Goal: Information Seeking & Learning: Learn about a topic

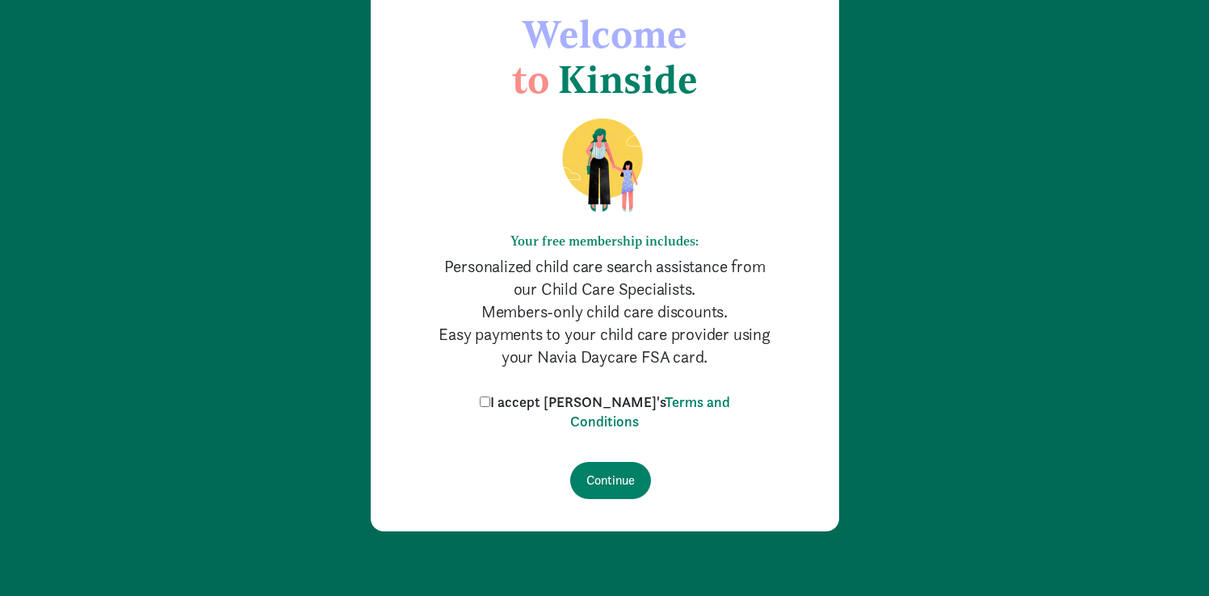
scroll to position [86, 0]
click at [490, 399] on input "I accept [PERSON_NAME]'s Terms and Conditions" at bounding box center [485, 402] width 11 height 11
checkbox input "true"
click at [616, 488] on input "Continue" at bounding box center [610, 480] width 81 height 37
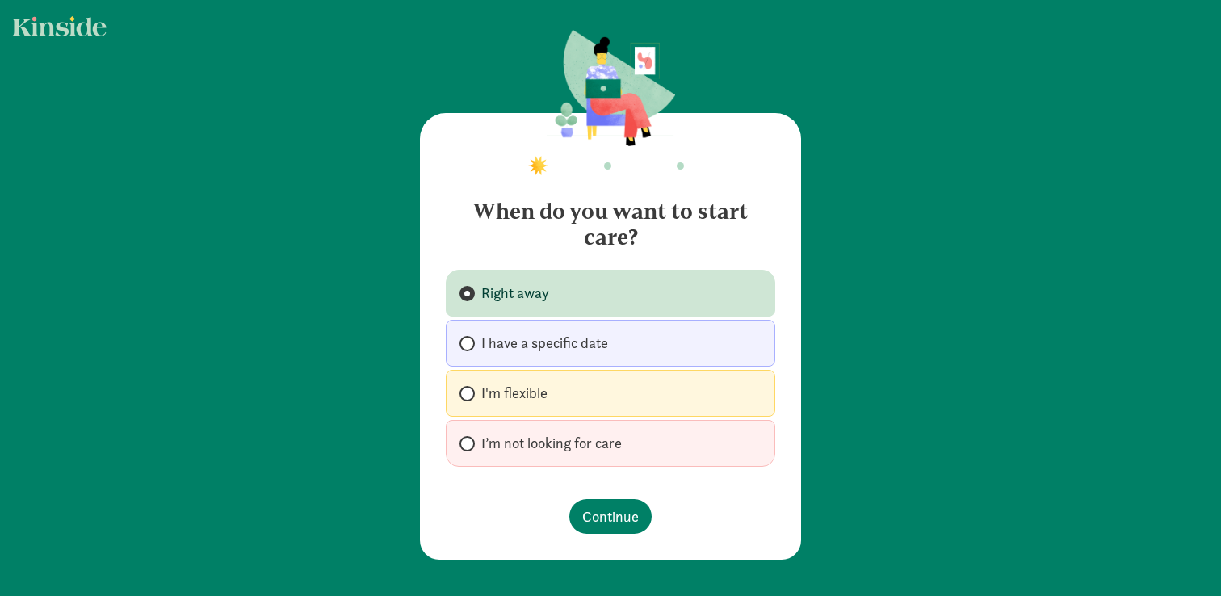
click at [605, 296] on label "Right away" at bounding box center [611, 293] width 330 height 47
click at [470, 296] on input "Right away" at bounding box center [465, 293] width 11 height 11
click at [569, 395] on label "I'm flexible" at bounding box center [611, 393] width 330 height 47
click at [470, 395] on input "I'm flexible" at bounding box center [465, 394] width 11 height 11
radio input "true"
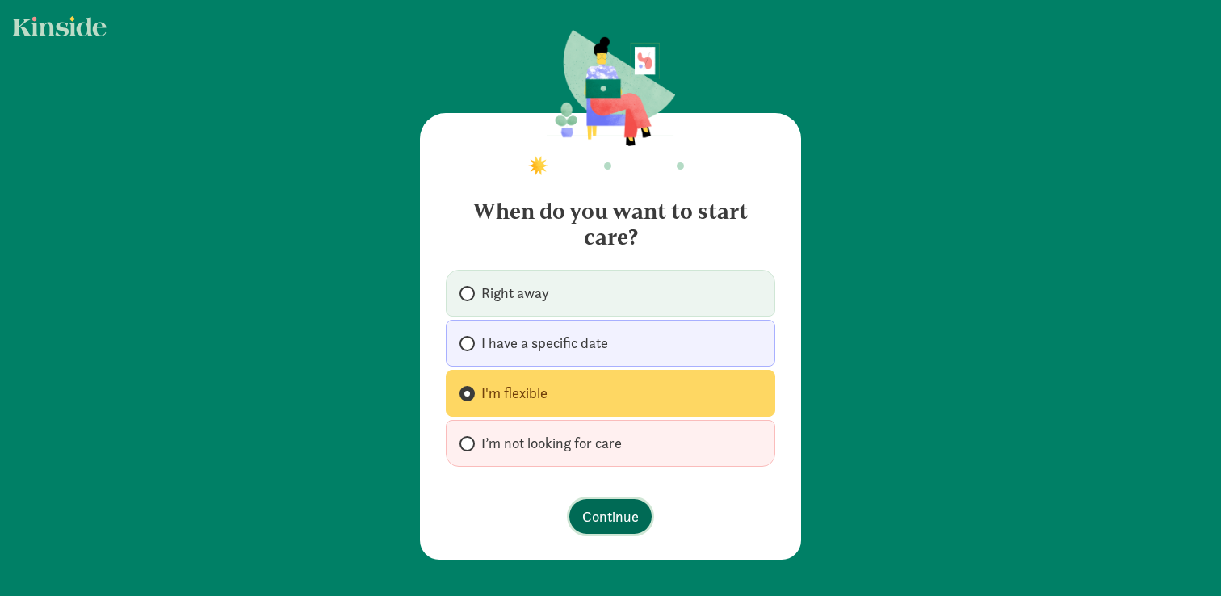
click at [587, 523] on span "Continue" at bounding box center [610, 517] width 57 height 22
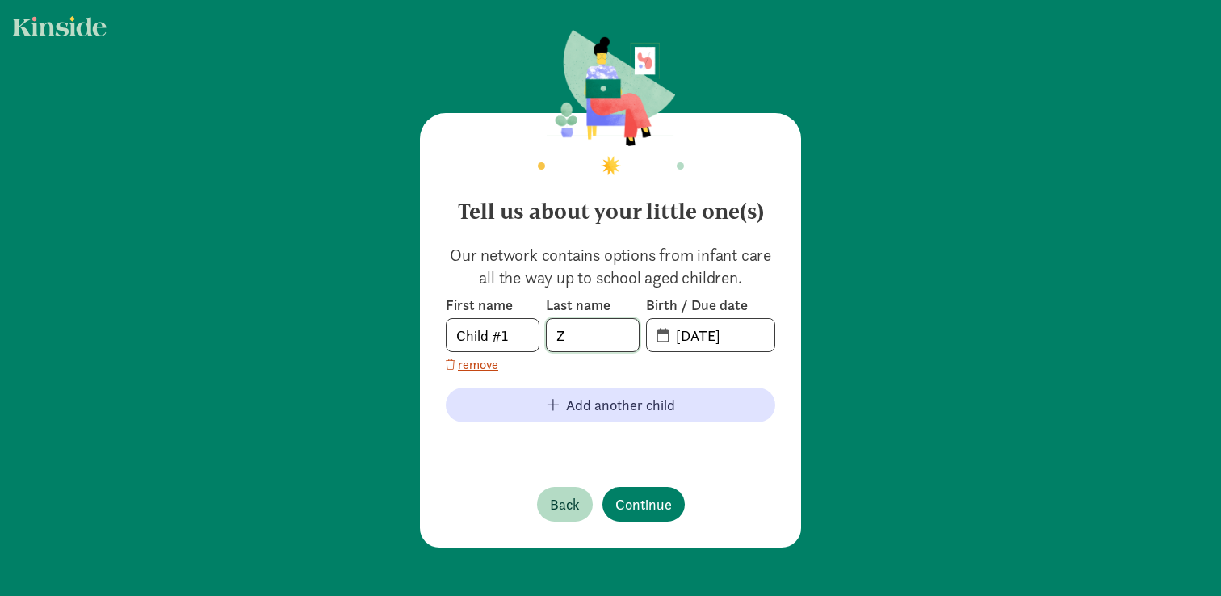
click at [582, 334] on input "Z" at bounding box center [593, 335] width 92 height 32
type input "Zhang"
click at [726, 343] on input "09-02-2025" at bounding box center [720, 335] width 108 height 32
click at [741, 339] on input "09-02-2025" at bounding box center [720, 335] width 108 height 32
click at [681, 340] on input "09-02-2024" at bounding box center [720, 335] width 108 height 32
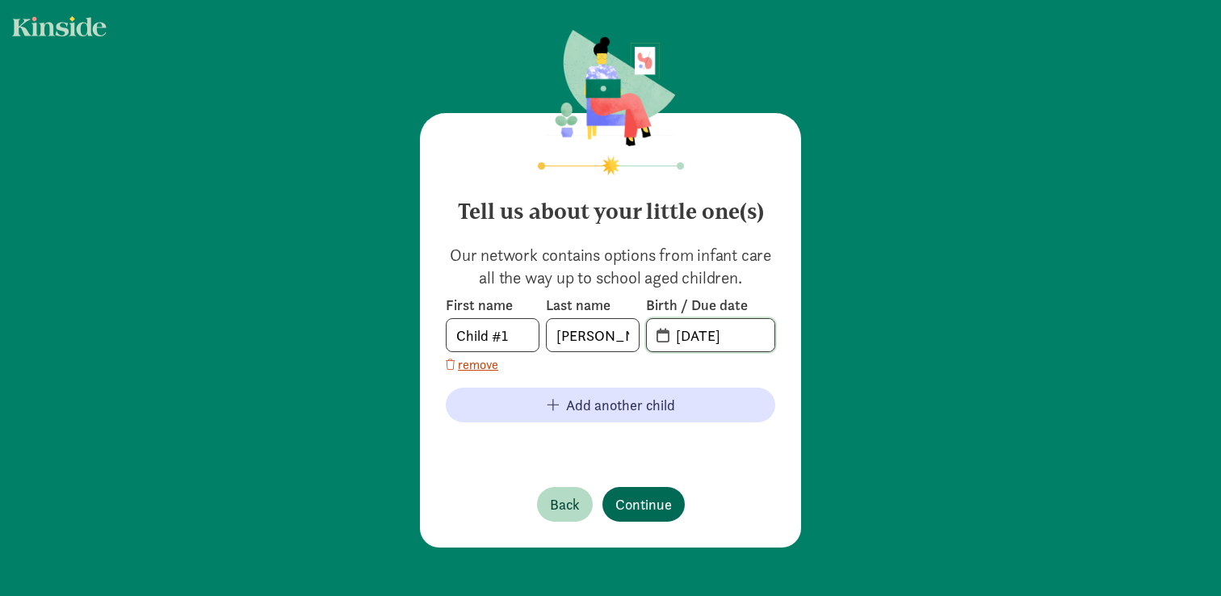
type input "07-02-2024"
drag, startPoint x: 654, startPoint y: 504, endPoint x: 717, endPoint y: 360, distance: 157.0
click at [717, 360] on div "Tell us about your little one(s) Our network contains options from infant care …" at bounding box center [610, 330] width 381 height 435
click at [710, 338] on input "20-24-0702" at bounding box center [720, 335] width 108 height 32
click at [666, 336] on input "20-24-0702" at bounding box center [720, 335] width 108 height 32
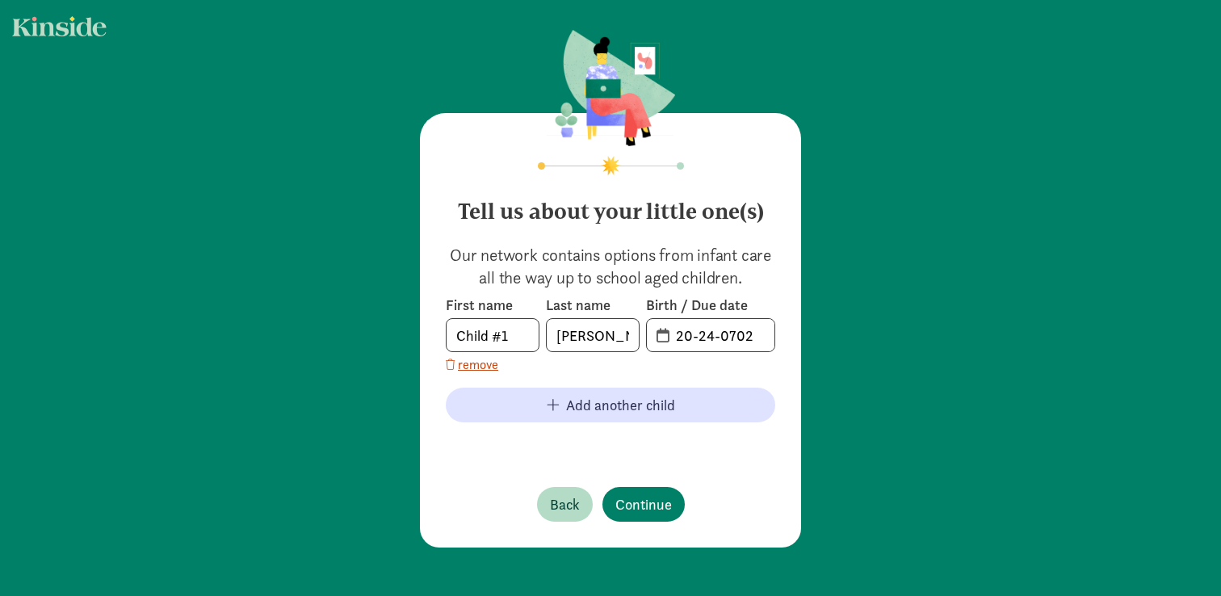
click at [660, 337] on span "20-24-0702" at bounding box center [711, 335] width 128 height 32
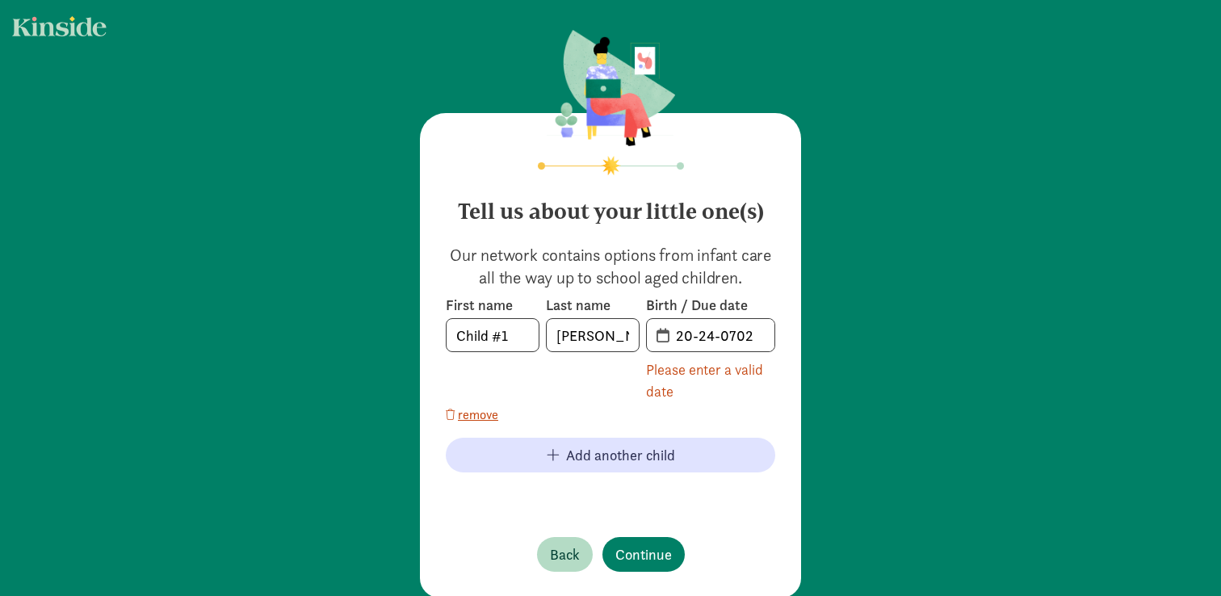
click at [655, 338] on span "20-24-0702" at bounding box center [711, 335] width 128 height 32
click at [687, 336] on input "20-24-0702" at bounding box center [720, 335] width 108 height 32
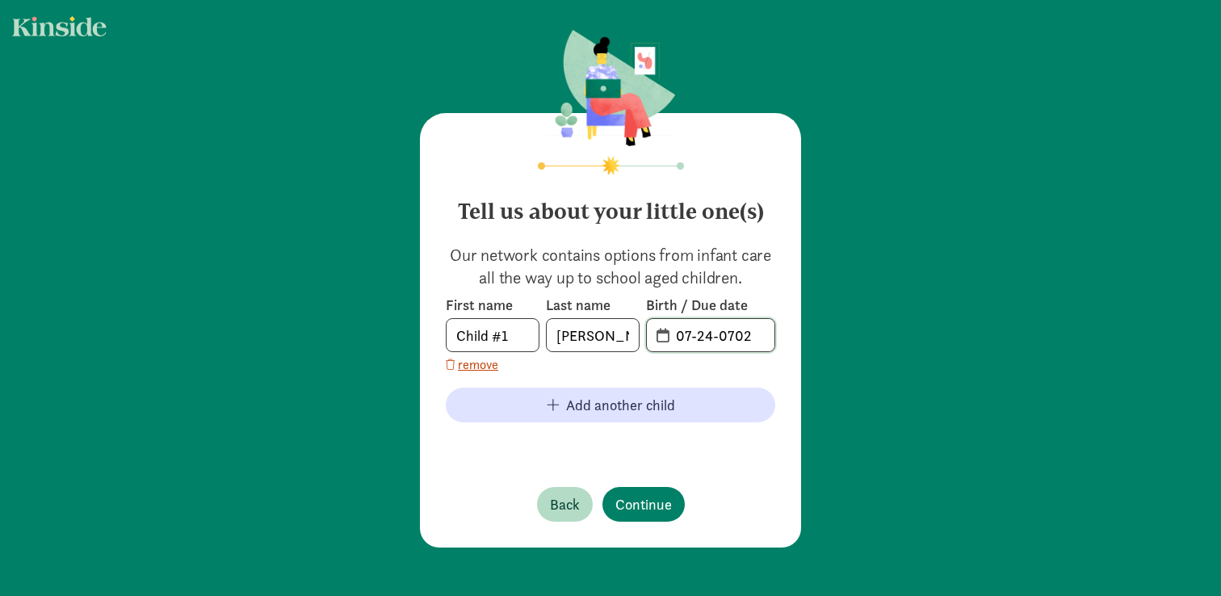
drag, startPoint x: 707, startPoint y: 338, endPoint x: 694, endPoint y: 340, distance: 13.2
click at [694, 340] on input "07-24-0702" at bounding box center [720, 335] width 108 height 32
drag, startPoint x: 746, startPoint y: 334, endPoint x: 717, endPoint y: 336, distance: 28.3
click at [717, 336] on input "07-02-0702" at bounding box center [720, 335] width 108 height 32
type input "07-02-2024"
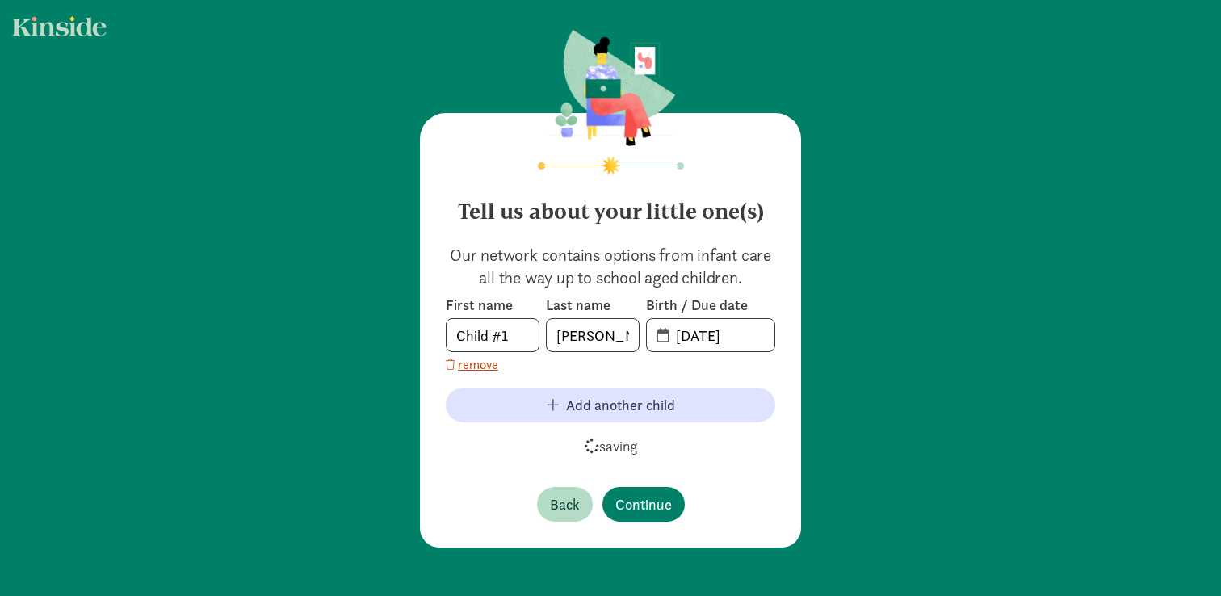
click at [703, 294] on div "Our network contains options from infant care all the way up to school aged chi…" at bounding box center [611, 349] width 330 height 210
click at [635, 501] on span "Continue" at bounding box center [644, 505] width 57 height 22
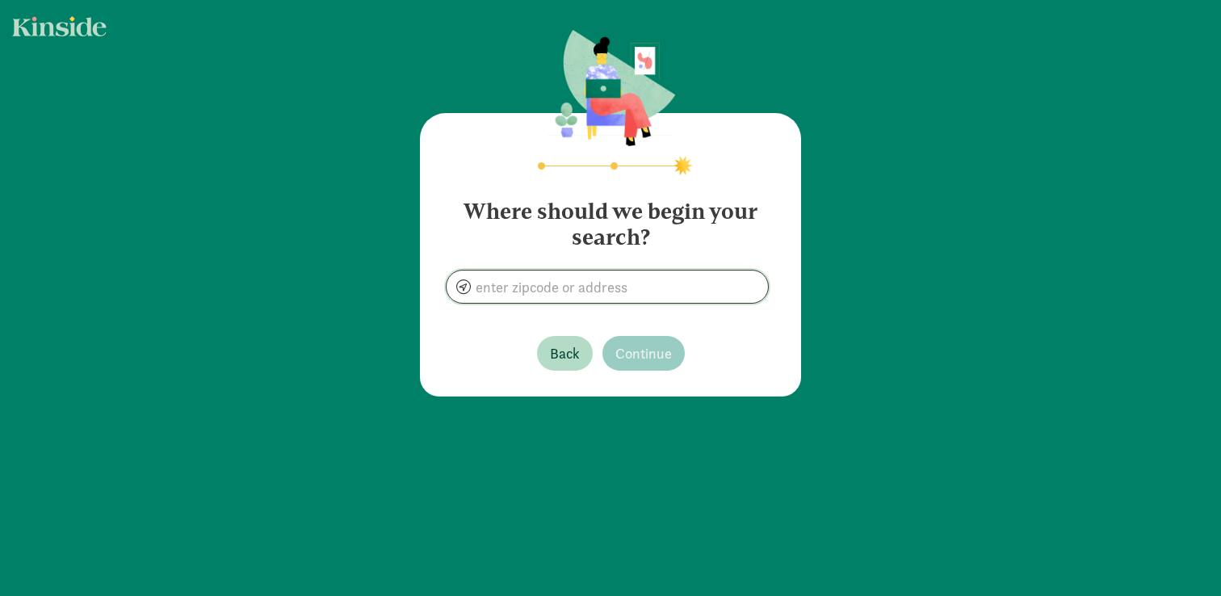
click at [624, 282] on input at bounding box center [608, 287] width 322 height 32
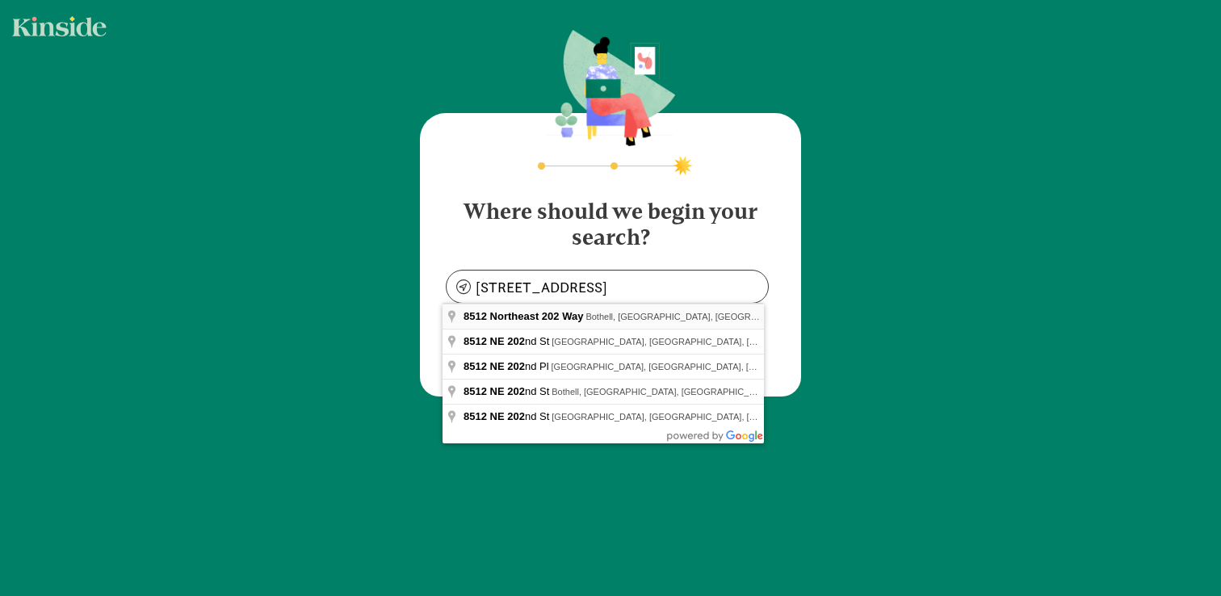
type input "8512 NE 202nd Way, Bothell, WA 98011, USA"
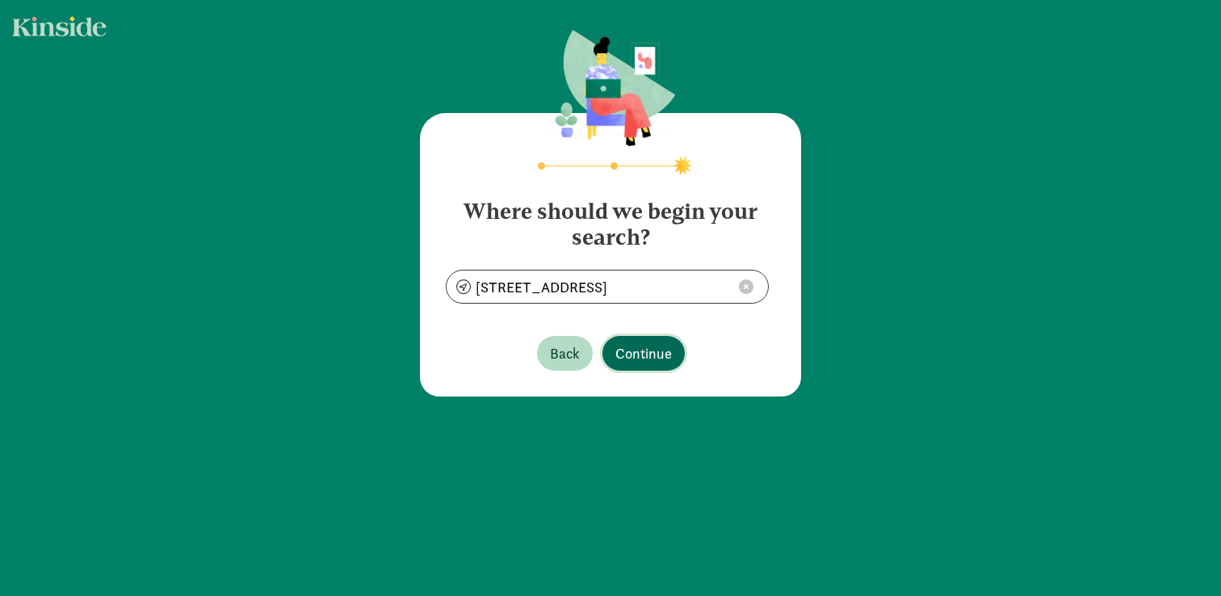
click at [635, 350] on span "Continue" at bounding box center [644, 354] width 57 height 22
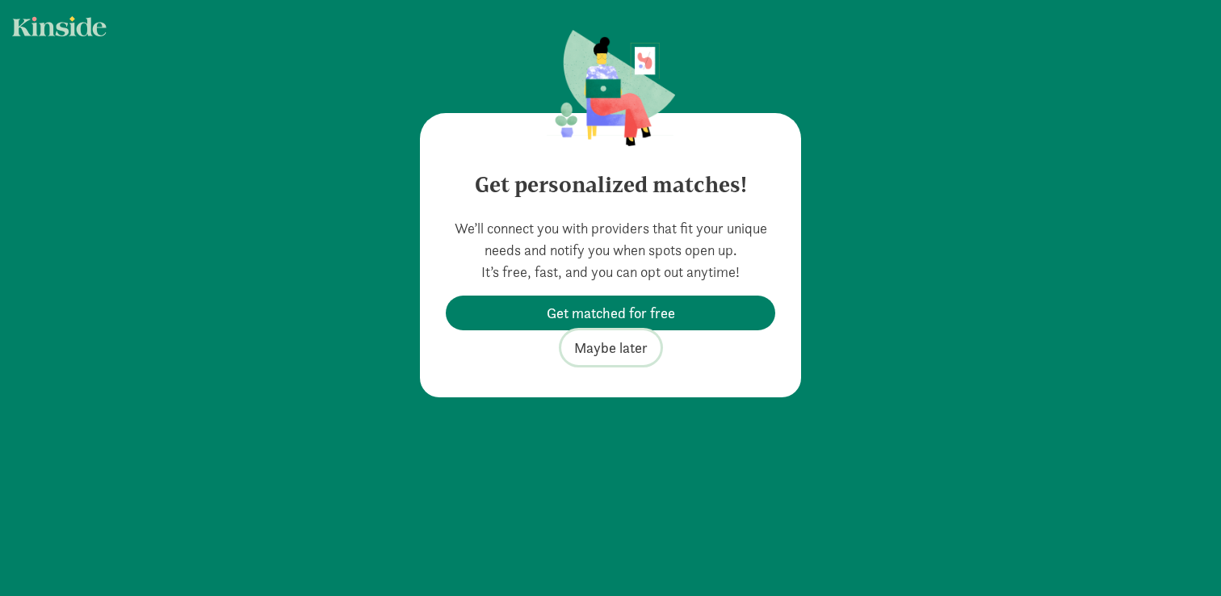
click at [623, 353] on span "Maybe later" at bounding box center [611, 348] width 74 height 22
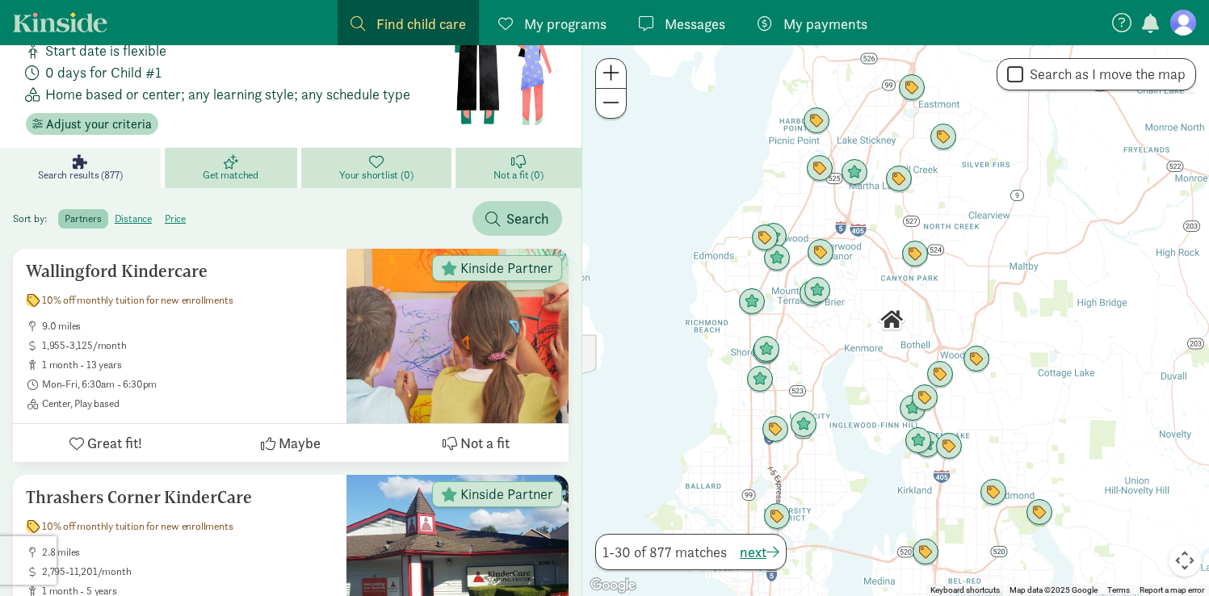
scroll to position [94, 0]
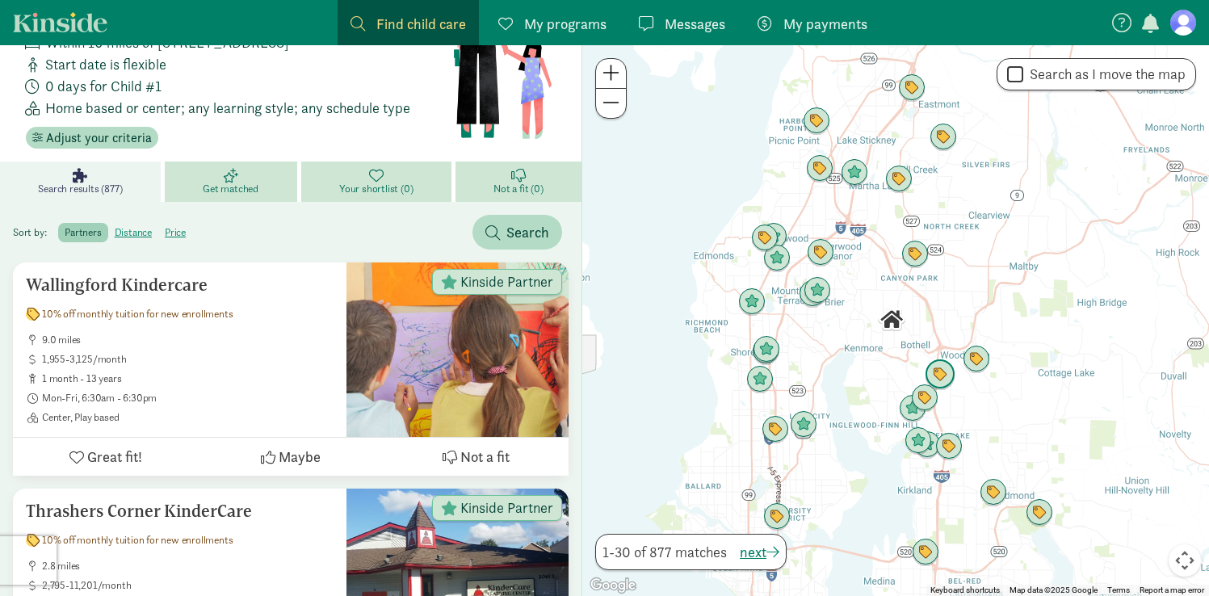
click at [936, 373] on img "Click to see details" at bounding box center [940, 374] width 31 height 31
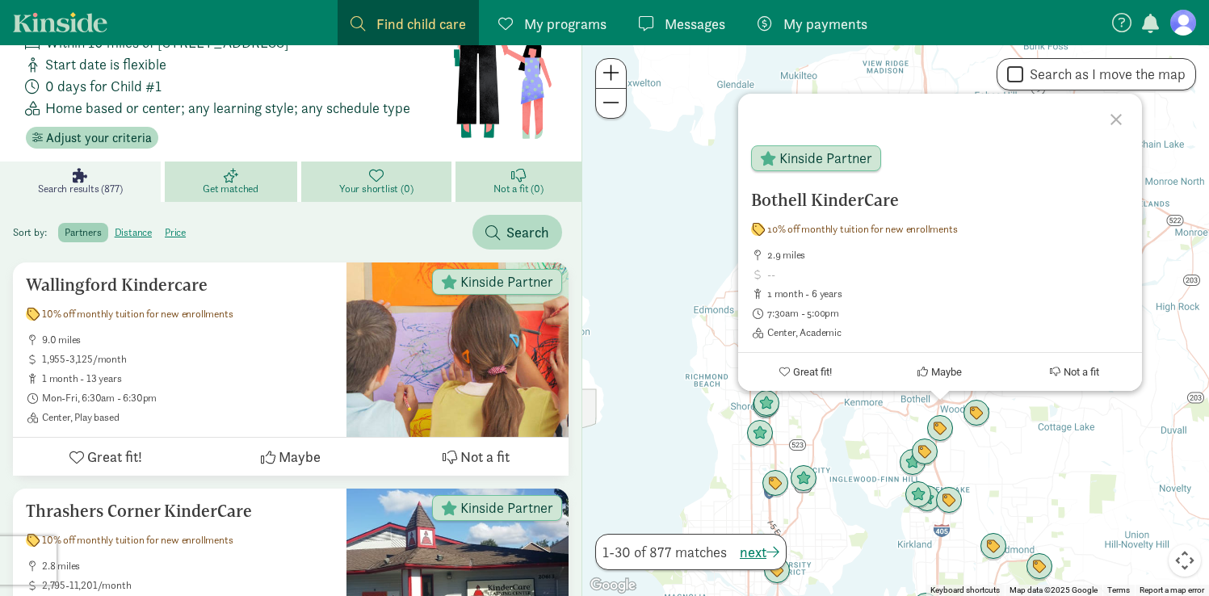
click at [873, 422] on div "Bothell KinderCare 10% off monthly tuition for new enrollments 2.9 miles 1 mont…" at bounding box center [895, 320] width 627 height 551
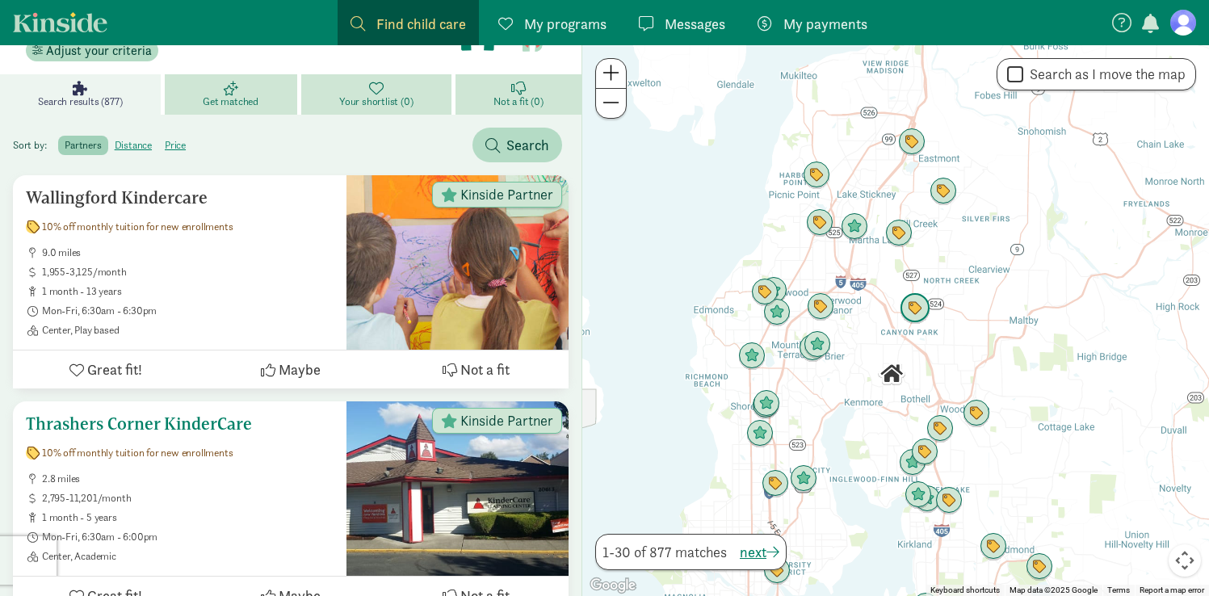
scroll to position [178, 0]
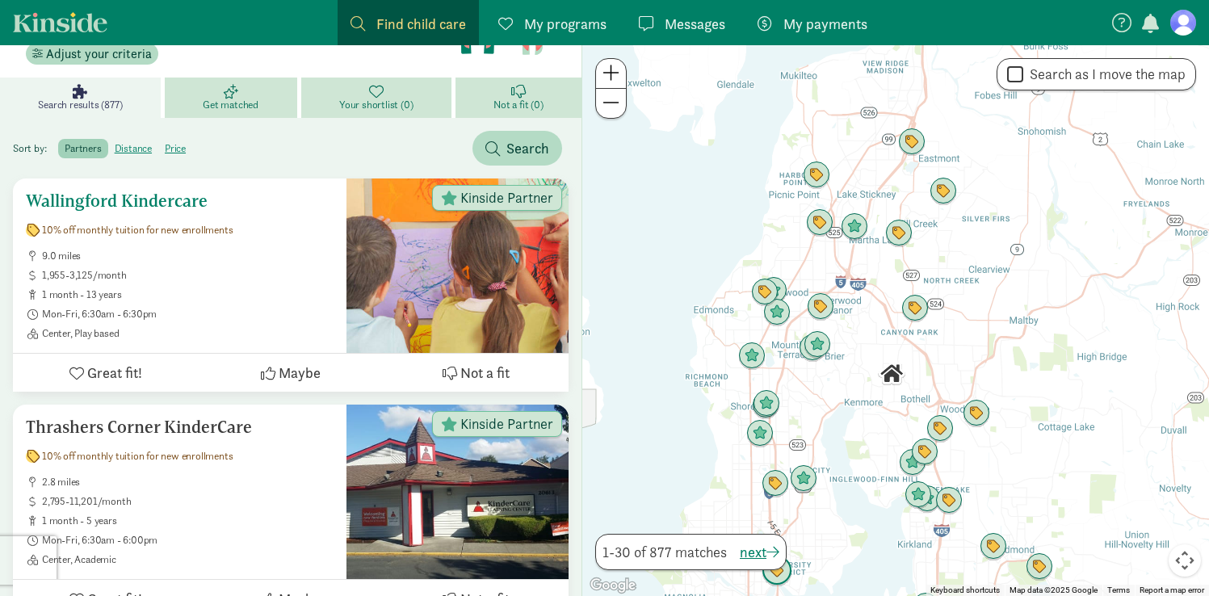
click at [227, 259] on span "9.0 miles" at bounding box center [188, 256] width 292 height 13
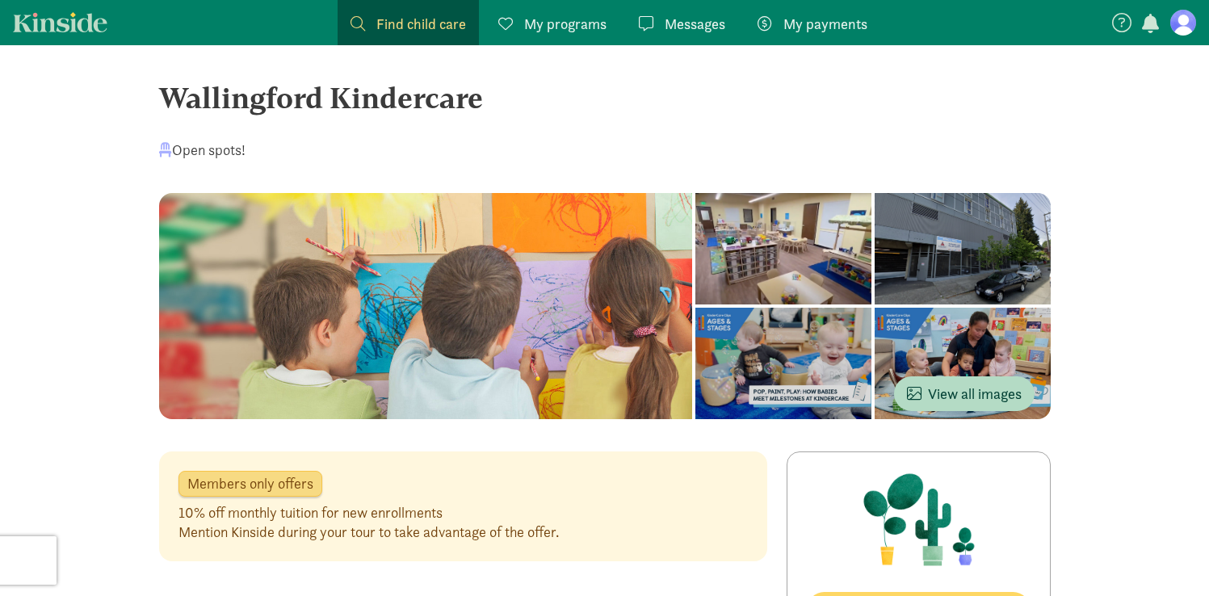
scroll to position [7, 0]
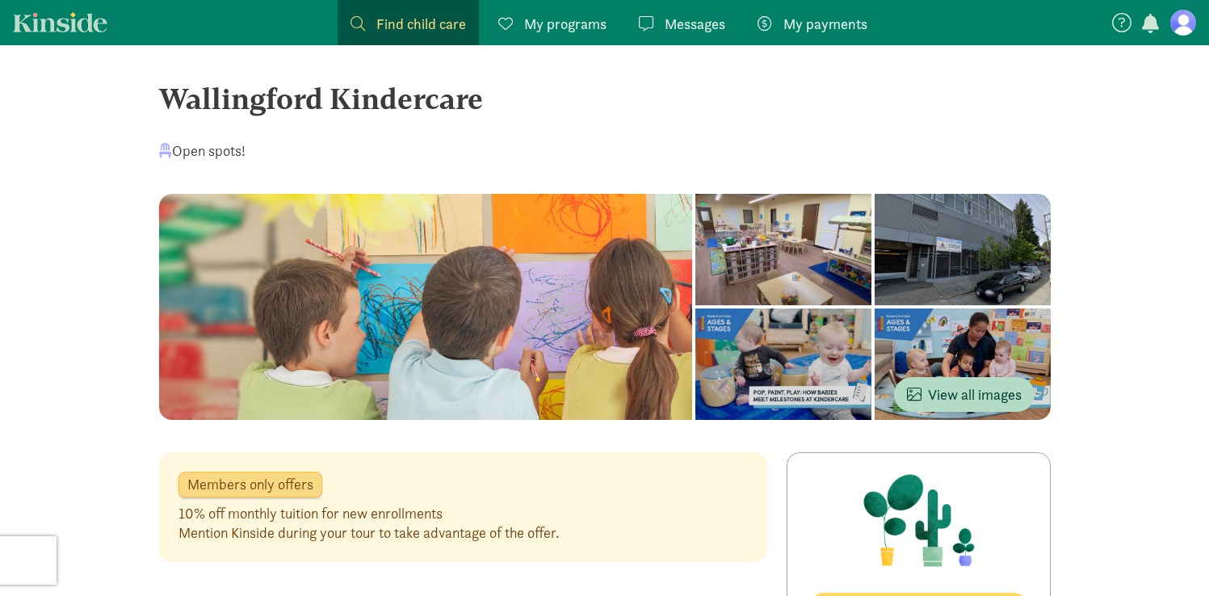
click at [872, 309] on div at bounding box center [784, 364] width 176 height 111
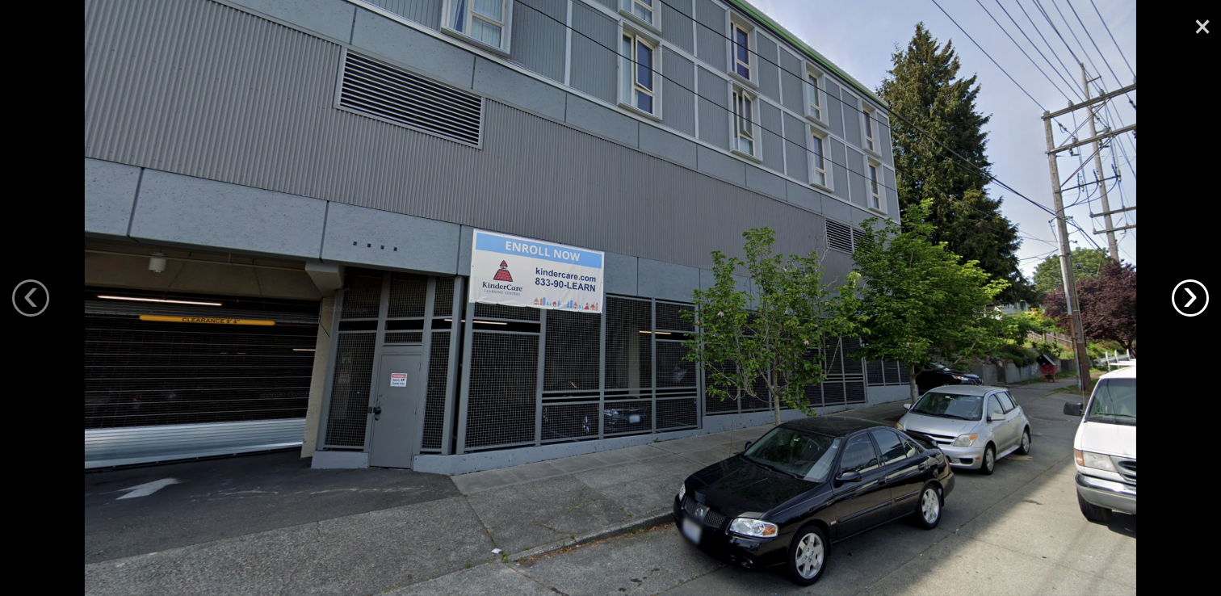
click at [1200, 300] on link "›" at bounding box center [1190, 298] width 37 height 37
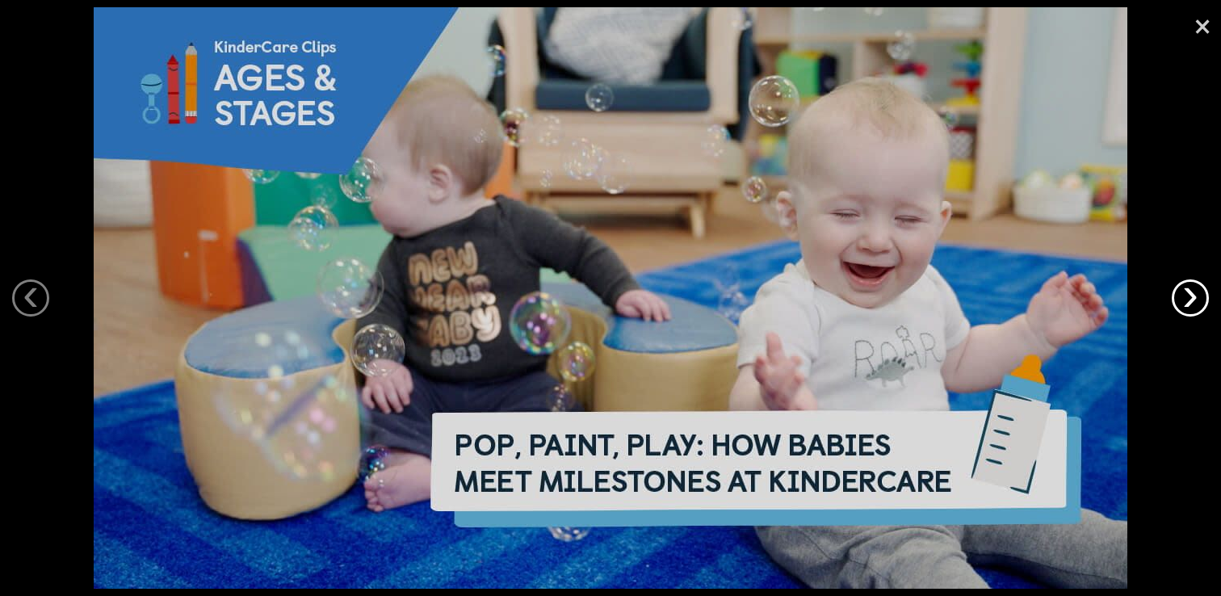
click at [1200, 300] on link "›" at bounding box center [1190, 298] width 37 height 37
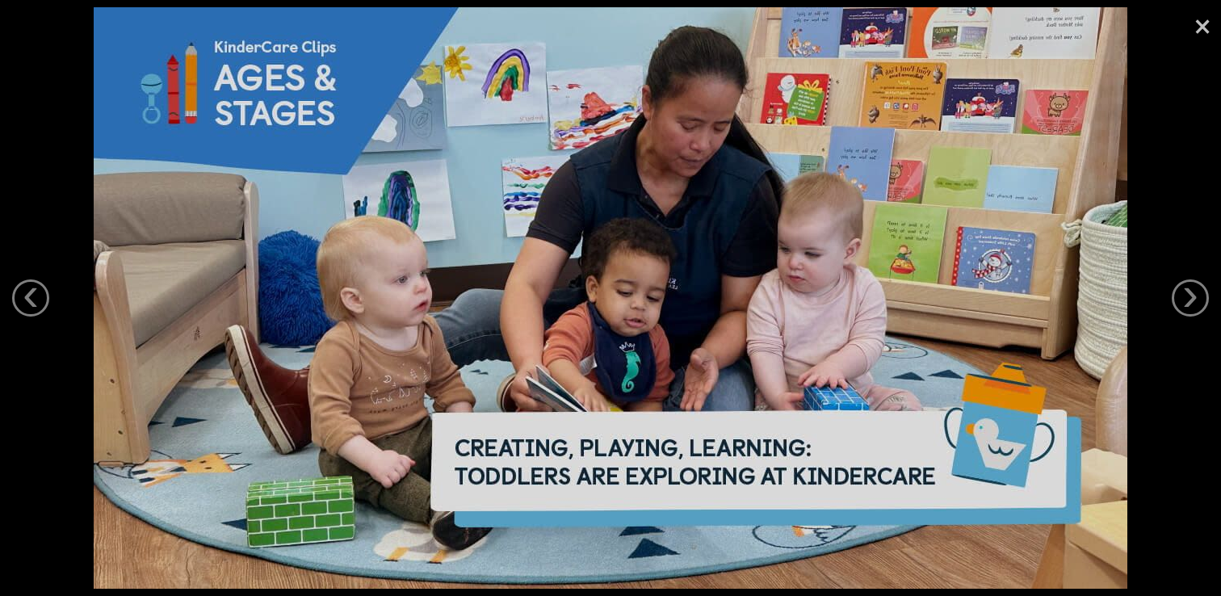
click at [1190, 10] on link "×" at bounding box center [1202, 24] width 37 height 48
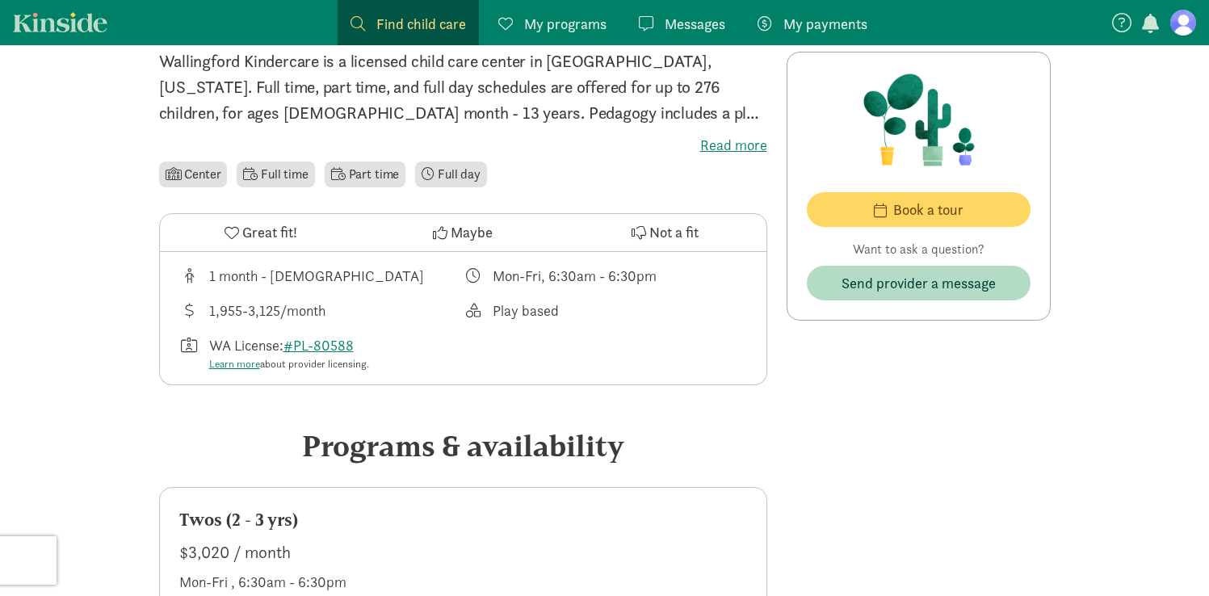
scroll to position [0, 0]
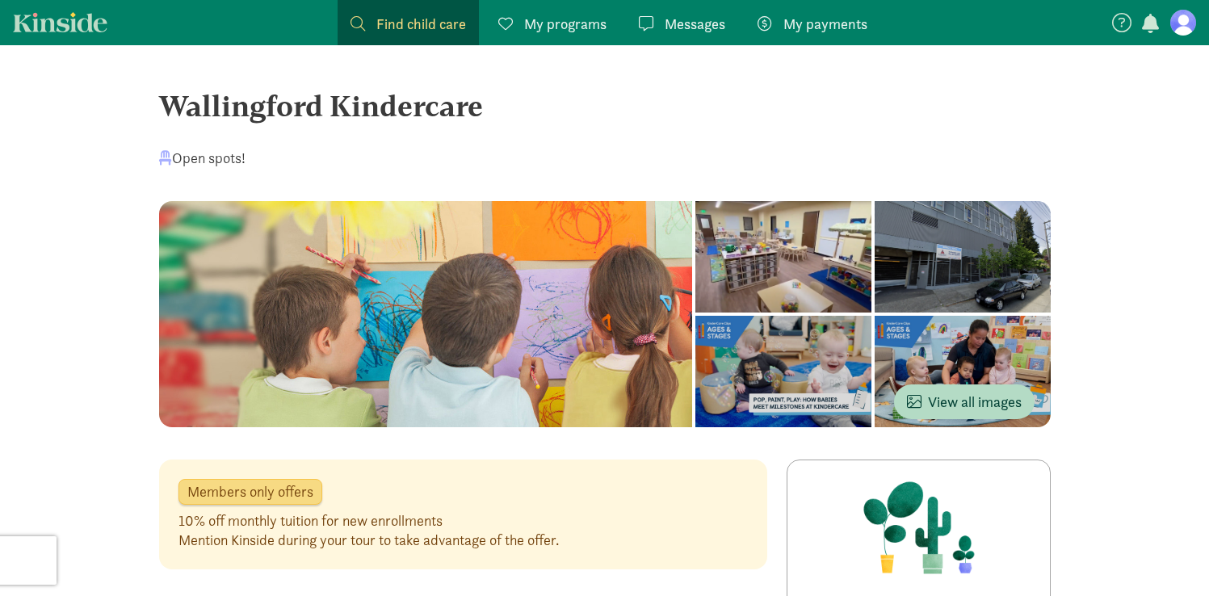
click at [438, 20] on span "Find child care" at bounding box center [421, 24] width 90 height 22
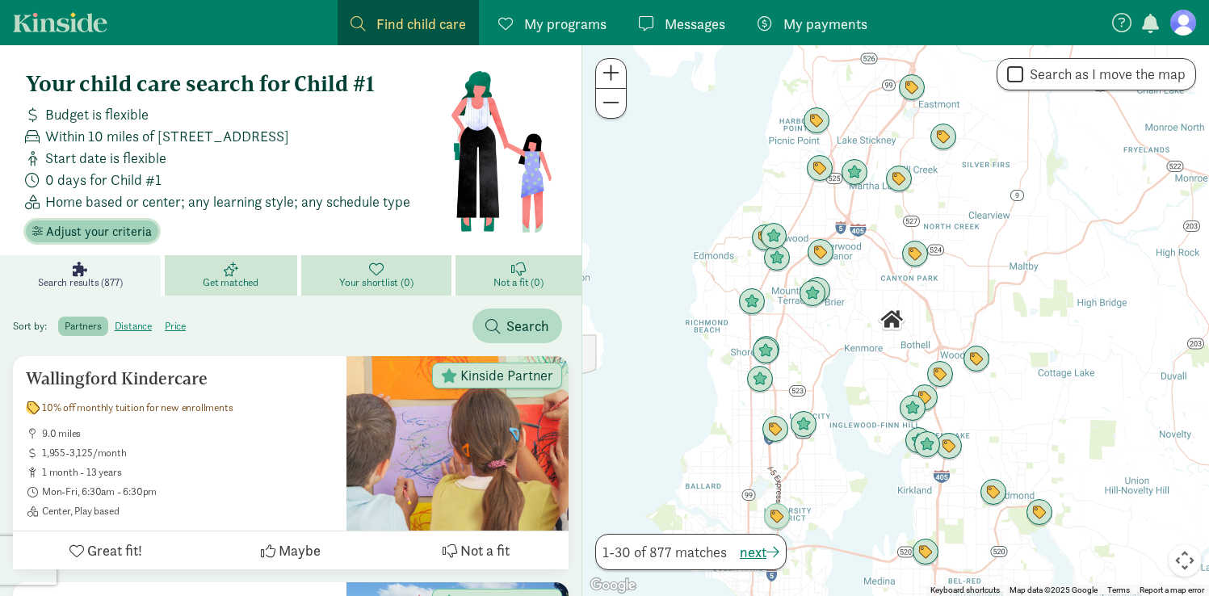
click at [127, 233] on span "Adjust your criteria" at bounding box center [99, 231] width 106 height 19
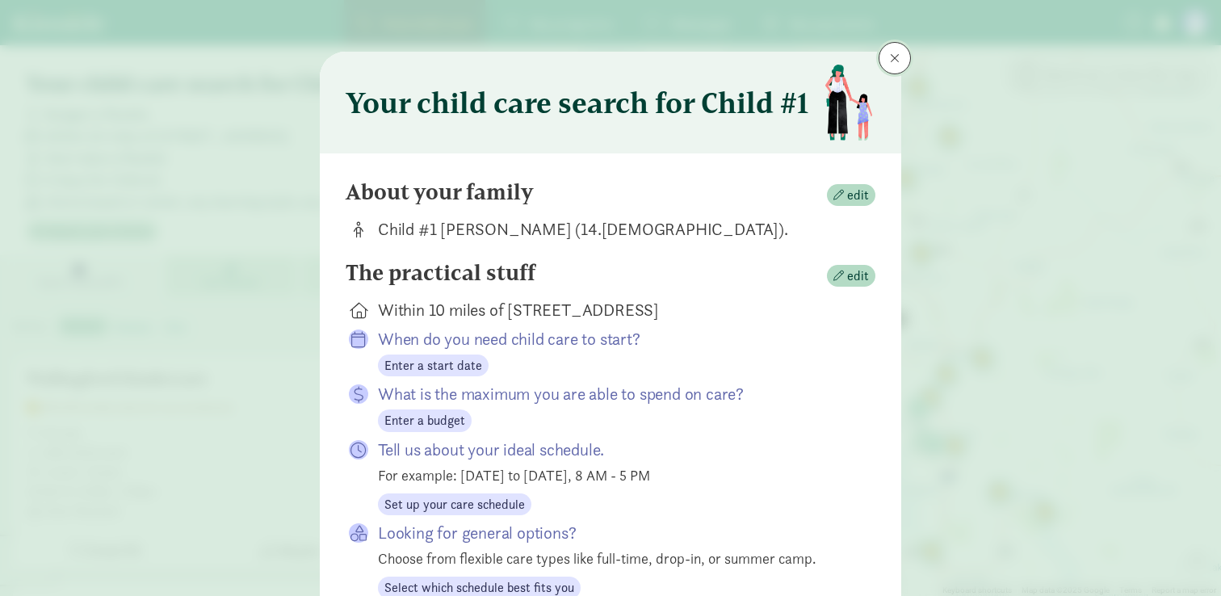
click at [879, 62] on button at bounding box center [895, 58] width 32 height 32
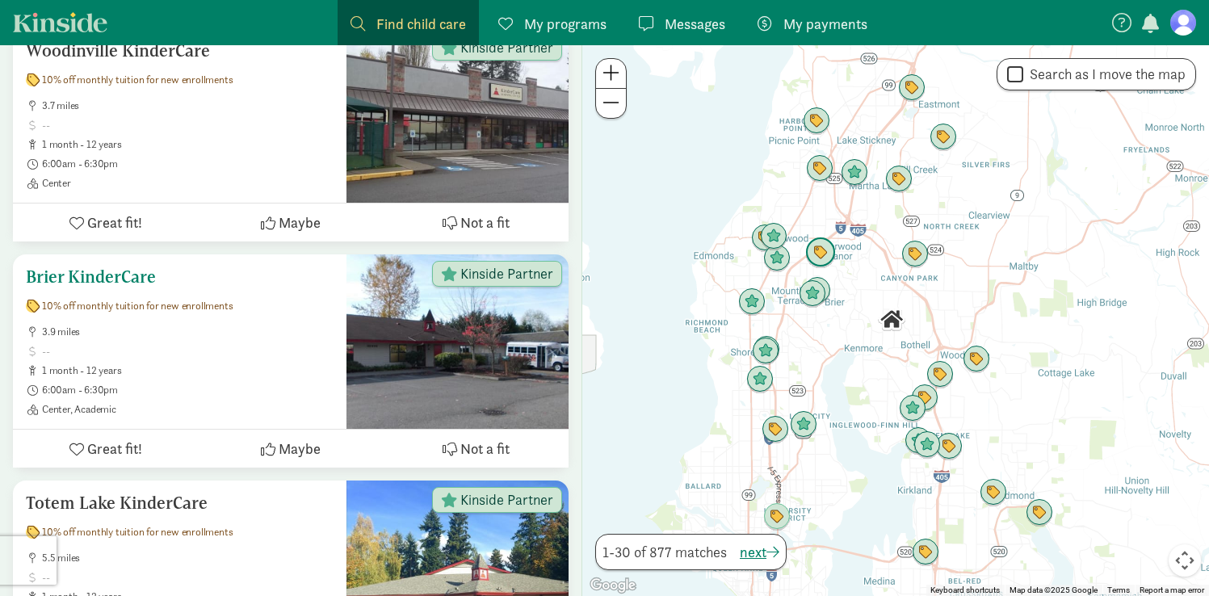
scroll to position [1338, 0]
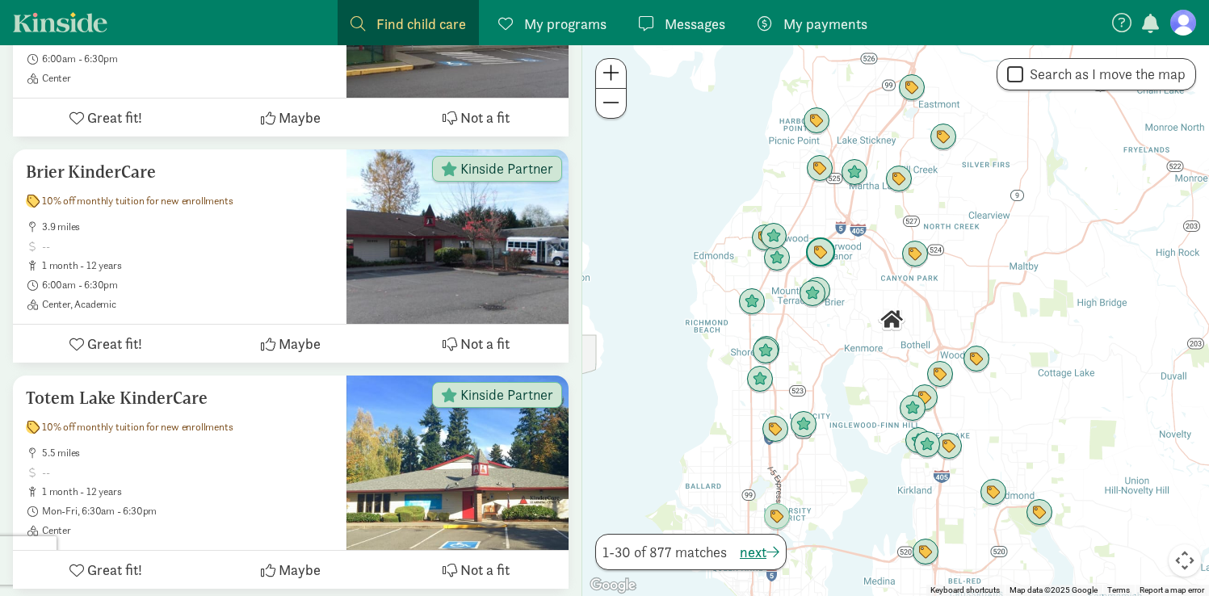
click at [817, 263] on img "Click to see details" at bounding box center [820, 253] width 31 height 31
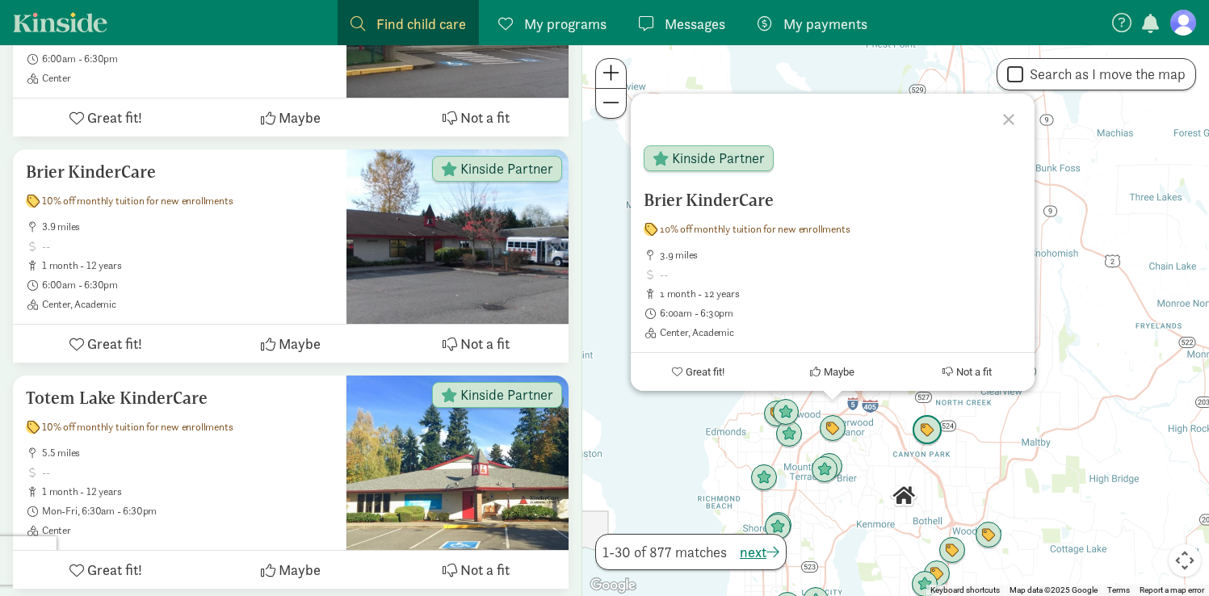
click at [927, 438] on img "Click to see details" at bounding box center [927, 430] width 31 height 31
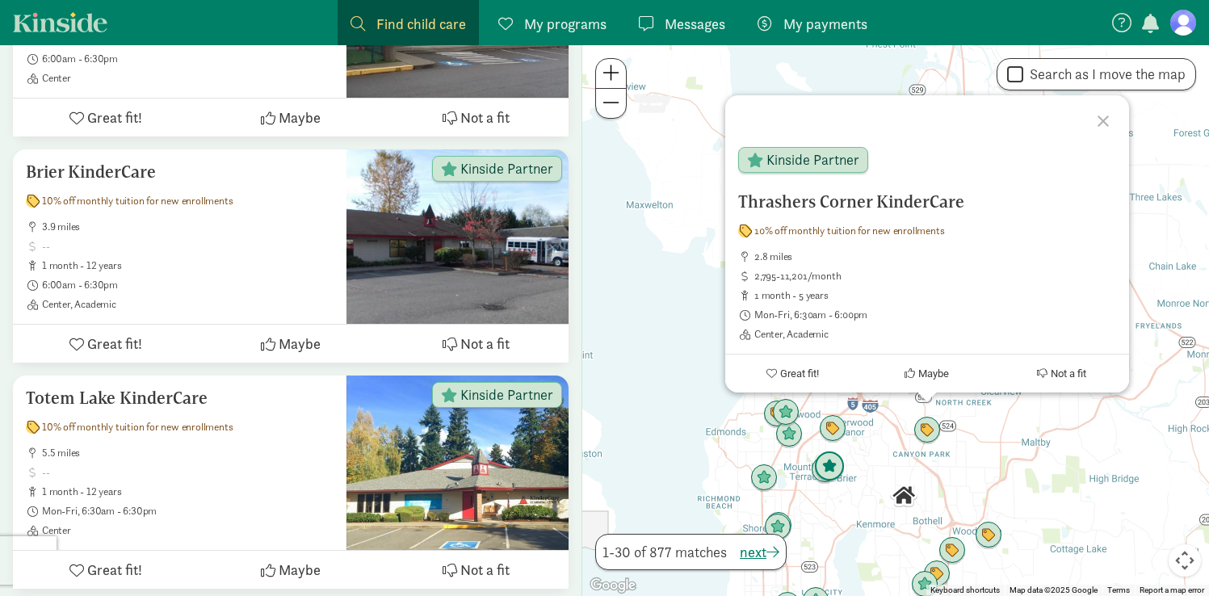
click at [829, 471] on img "Click to see details" at bounding box center [829, 467] width 31 height 31
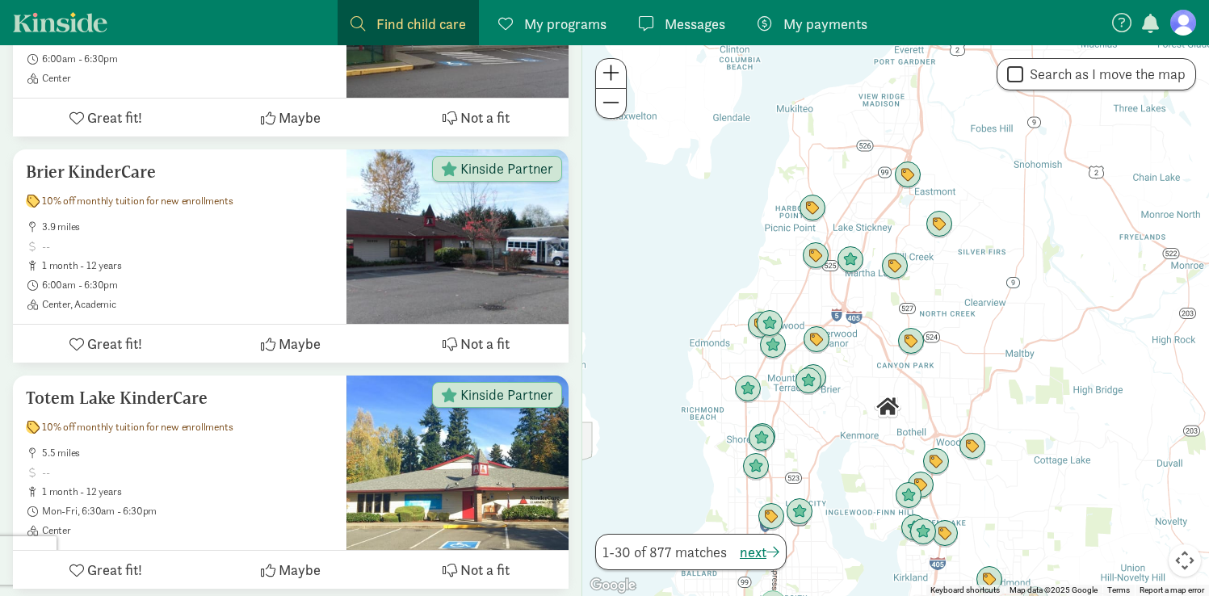
drag, startPoint x: 874, startPoint y: 496, endPoint x: 858, endPoint y: 386, distance: 111.1
click at [858, 386] on div "To navigate, press the arrow keys." at bounding box center [895, 320] width 627 height 551
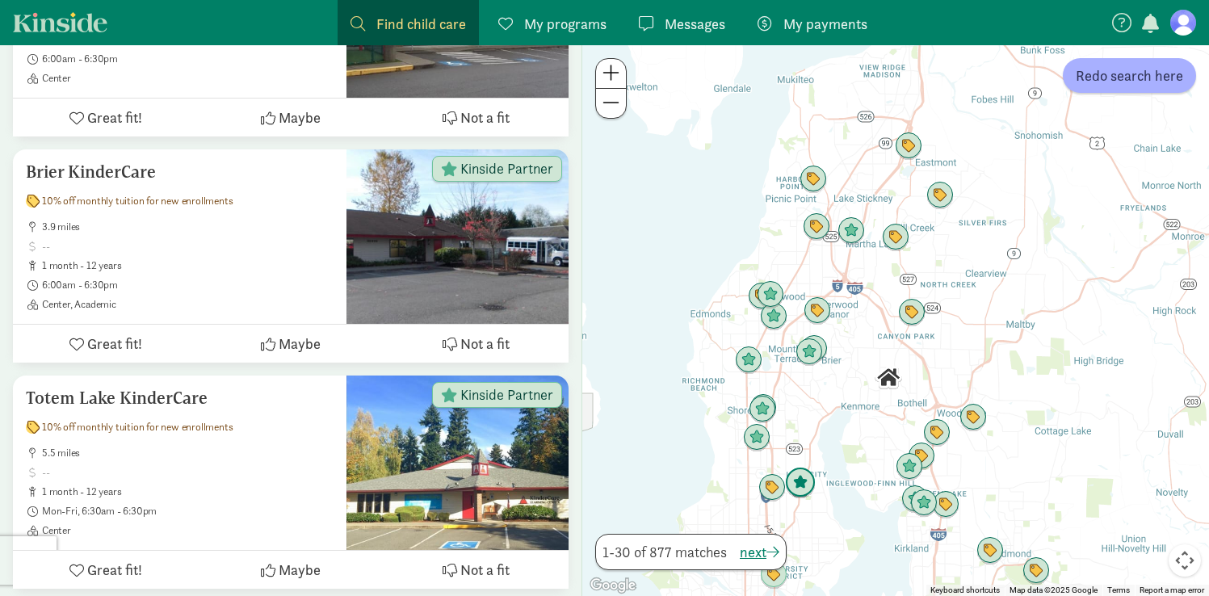
click at [799, 488] on img "Click to see details" at bounding box center [800, 483] width 31 height 31
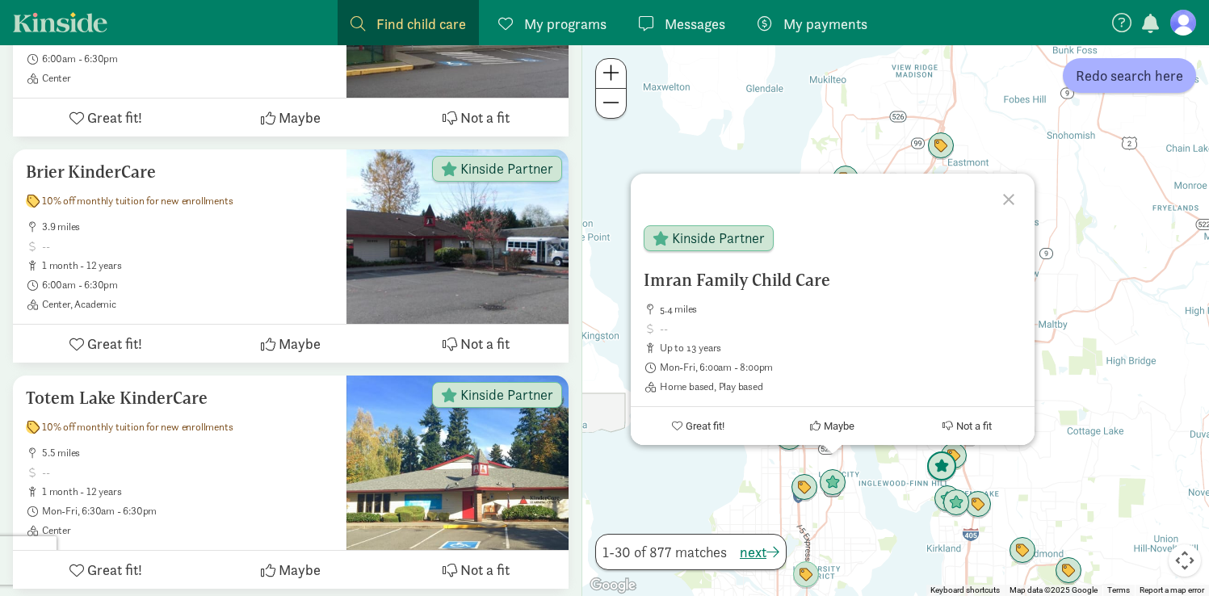
click at [945, 462] on img "Click to see details" at bounding box center [942, 467] width 31 height 31
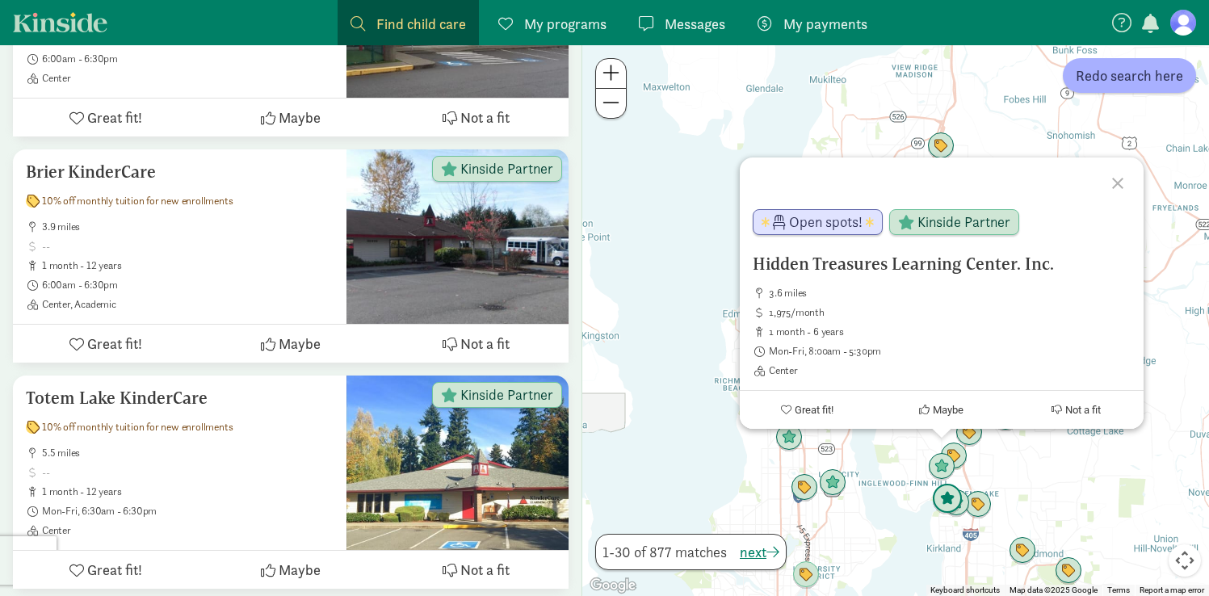
click at [951, 502] on img "Click to see details" at bounding box center [947, 499] width 31 height 31
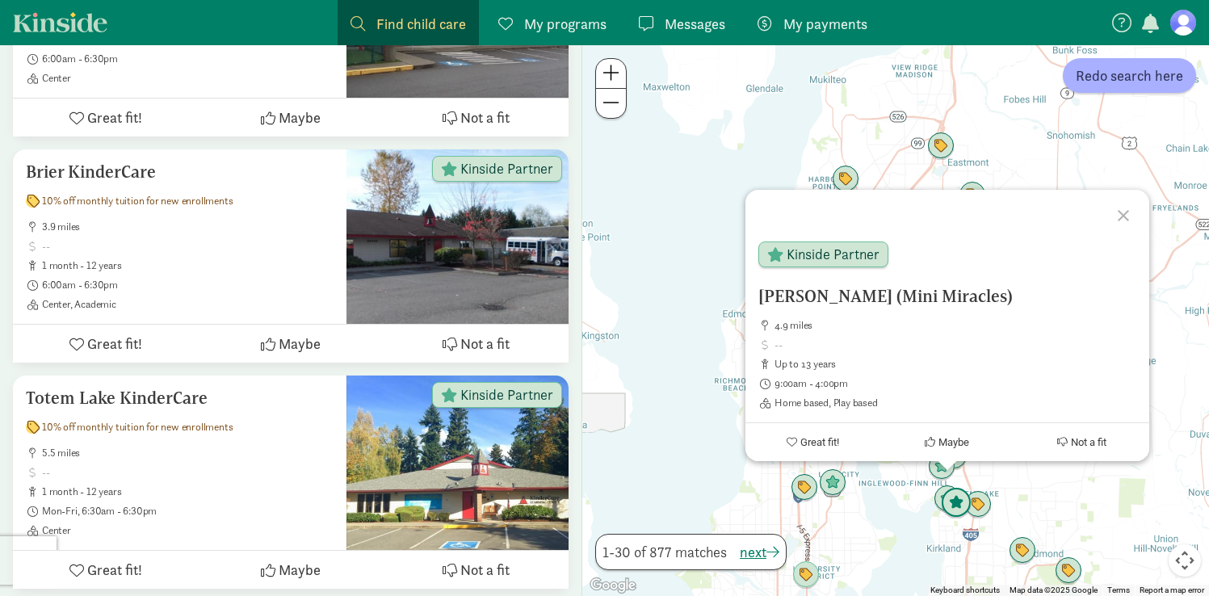
click at [965, 508] on img "Click to see details" at bounding box center [956, 503] width 31 height 31
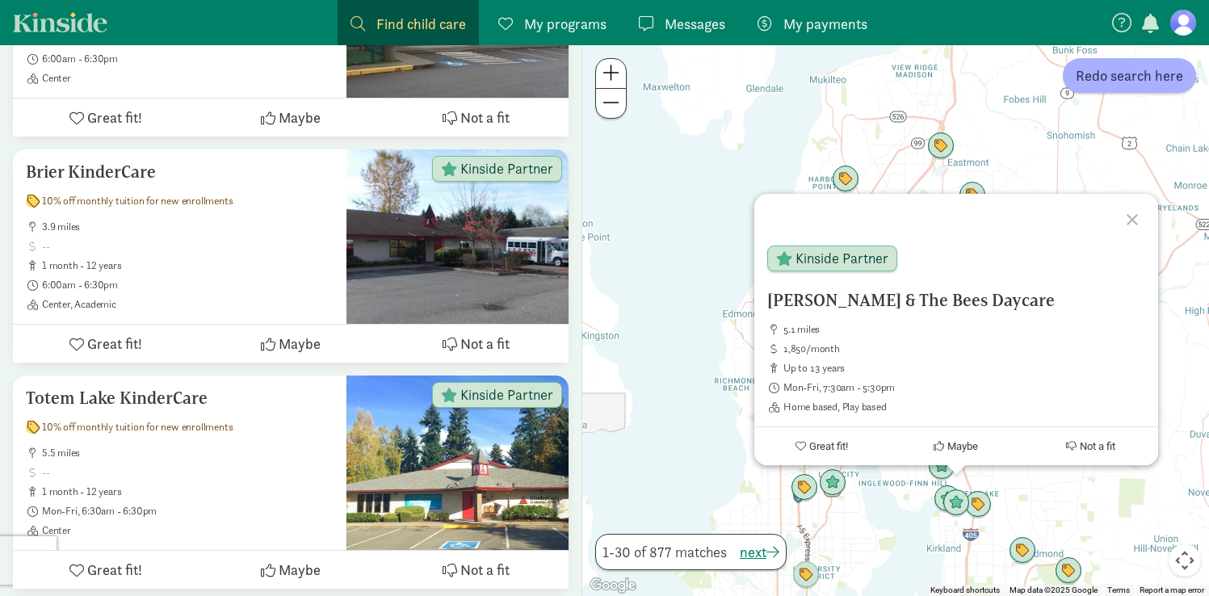
click at [1015, 501] on div "To navigate, press the arrow keys. [PERSON_NAME] & The Bees Daycare 5.1 miles 1…" at bounding box center [895, 320] width 627 height 551
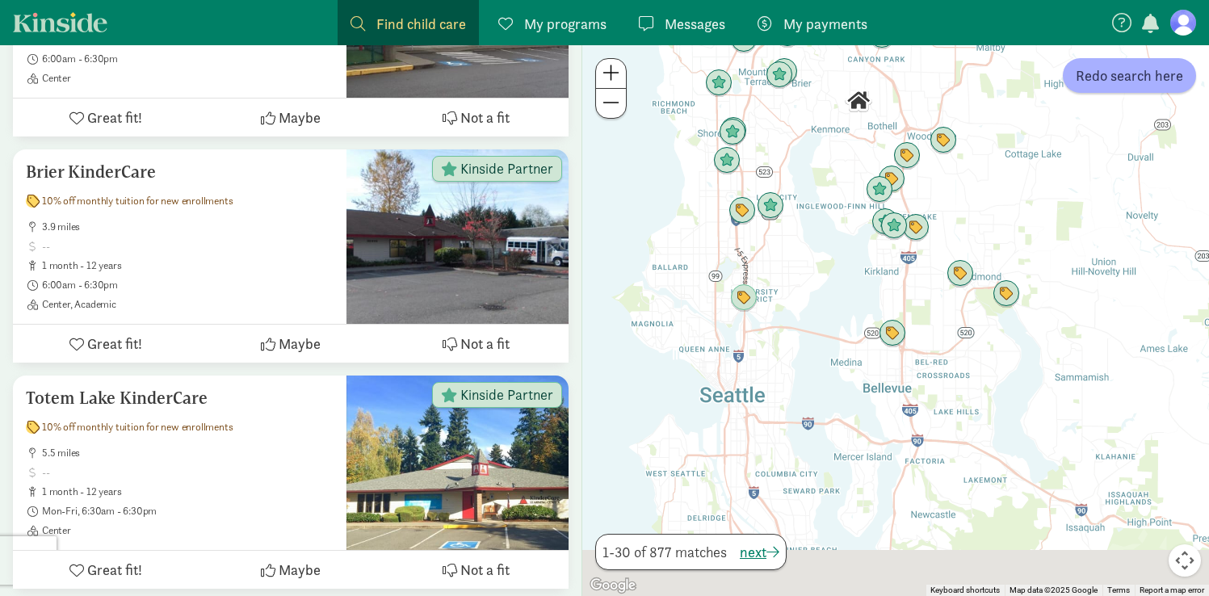
drag, startPoint x: 975, startPoint y: 423, endPoint x: 935, endPoint y: 195, distance: 231.4
click at [935, 195] on div at bounding box center [895, 320] width 627 height 551
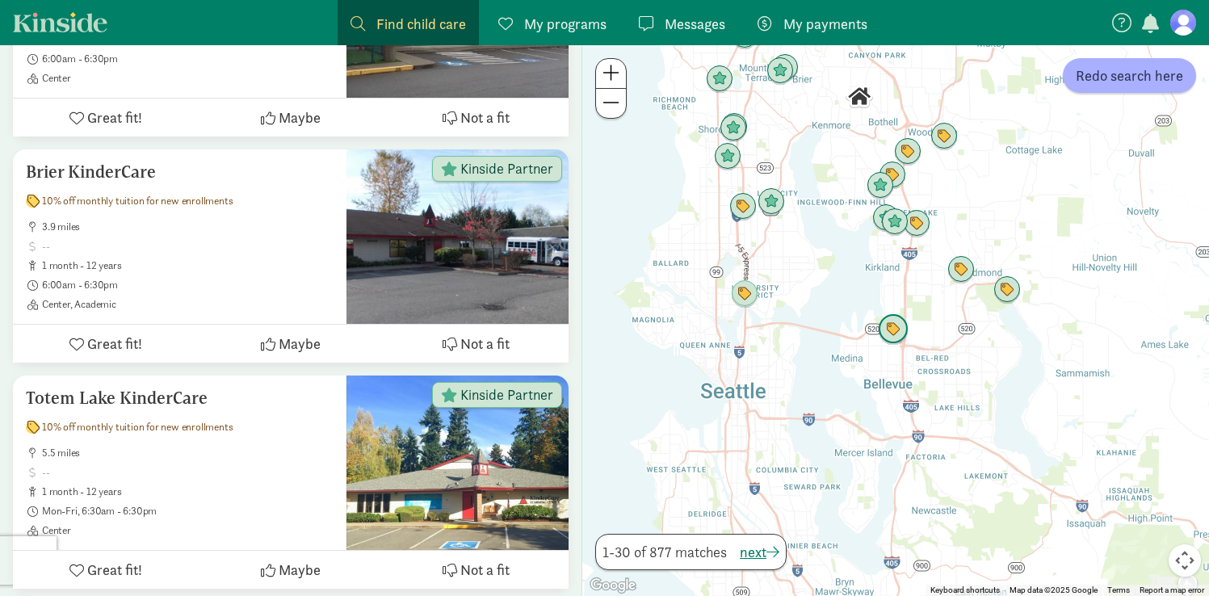
click at [897, 337] on img "Click to see details" at bounding box center [893, 329] width 31 height 31
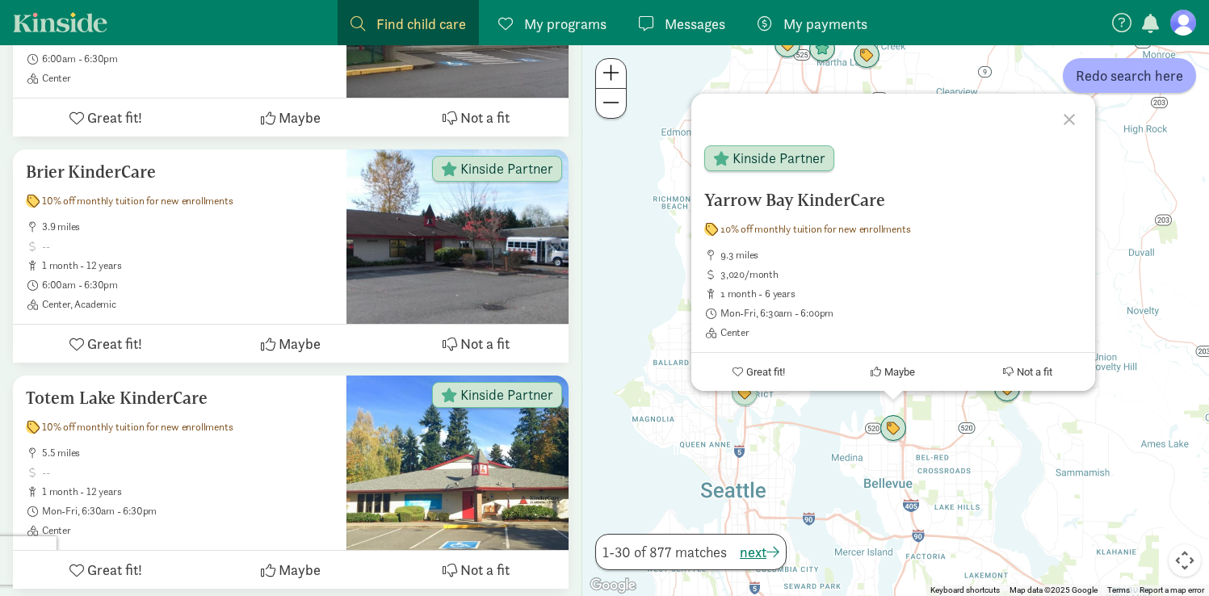
click at [877, 470] on div "Yarrow Bay KinderCare 10% off monthly tuition for new enrollments 9.3 miles 3,0…" at bounding box center [895, 320] width 627 height 551
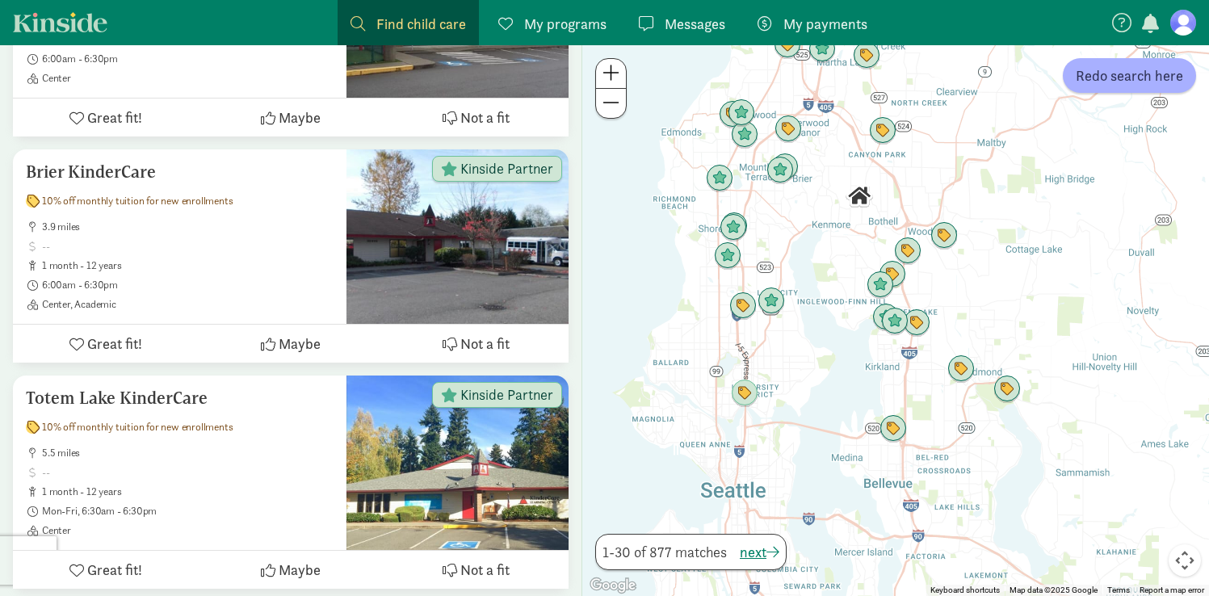
click at [877, 470] on div at bounding box center [895, 320] width 627 height 551
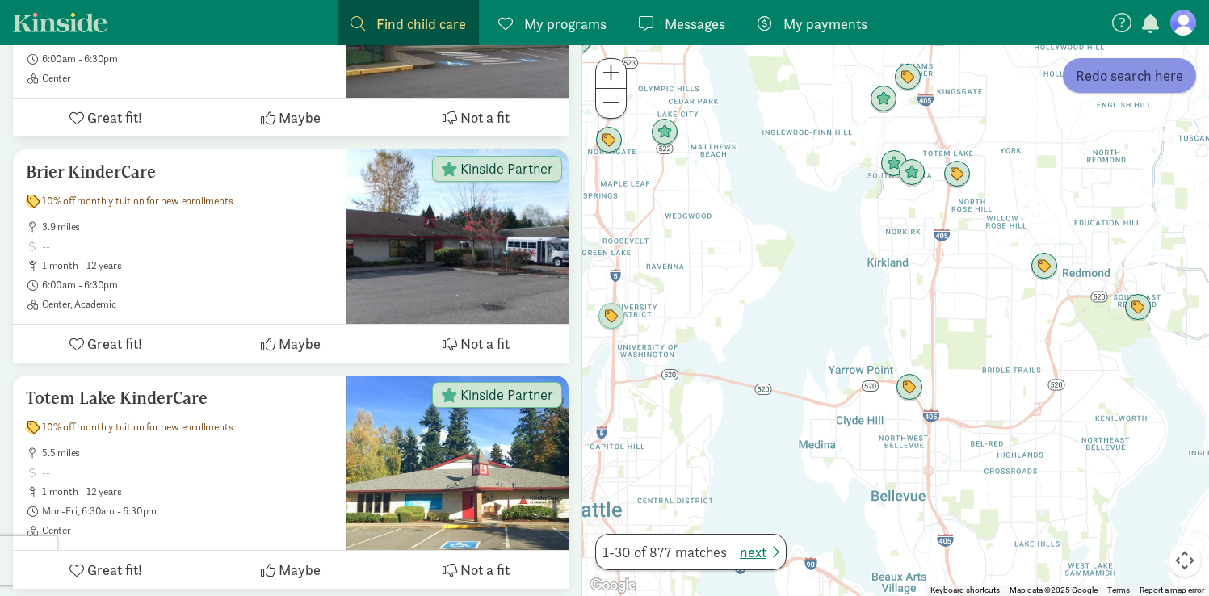
click at [1142, 70] on span "Redo search here" at bounding box center [1129, 76] width 107 height 22
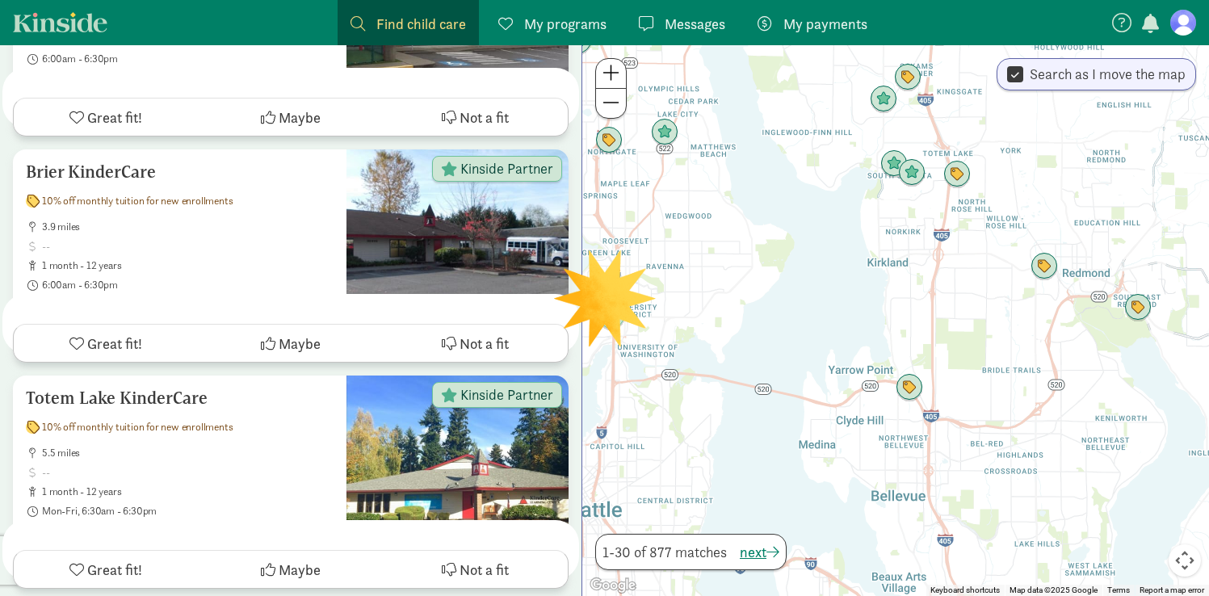
scroll to position [0, 0]
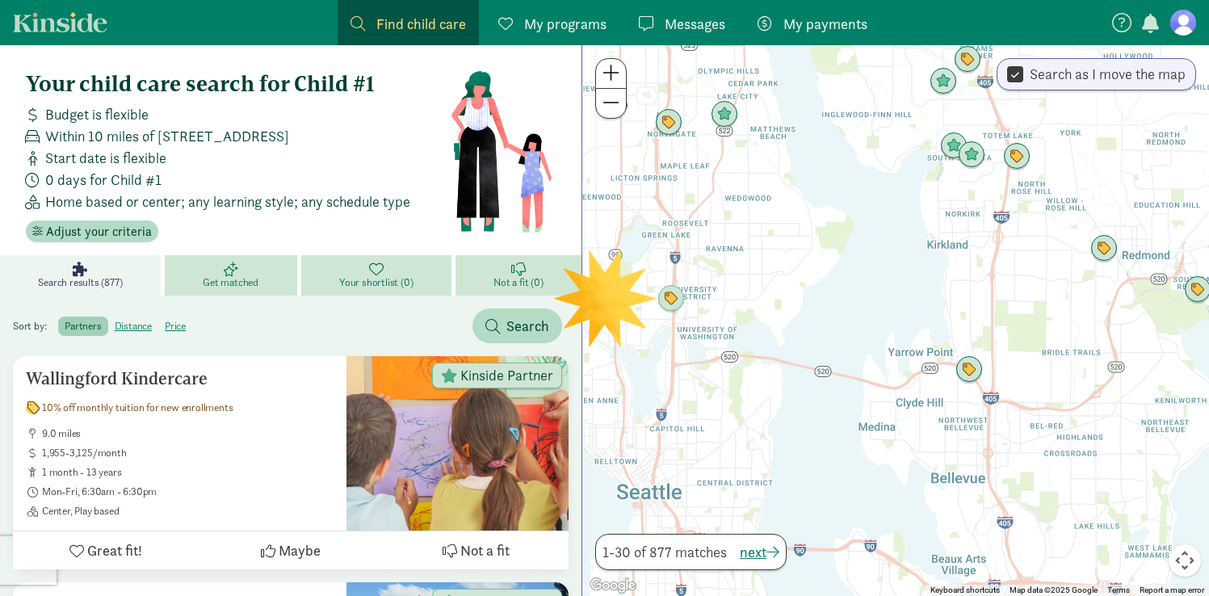
drag, startPoint x: 981, startPoint y: 296, endPoint x: 1041, endPoint y: 277, distance: 63.4
click at [1041, 277] on div at bounding box center [895, 320] width 627 height 551
click at [619, 306] on div at bounding box center [895, 320] width 627 height 551
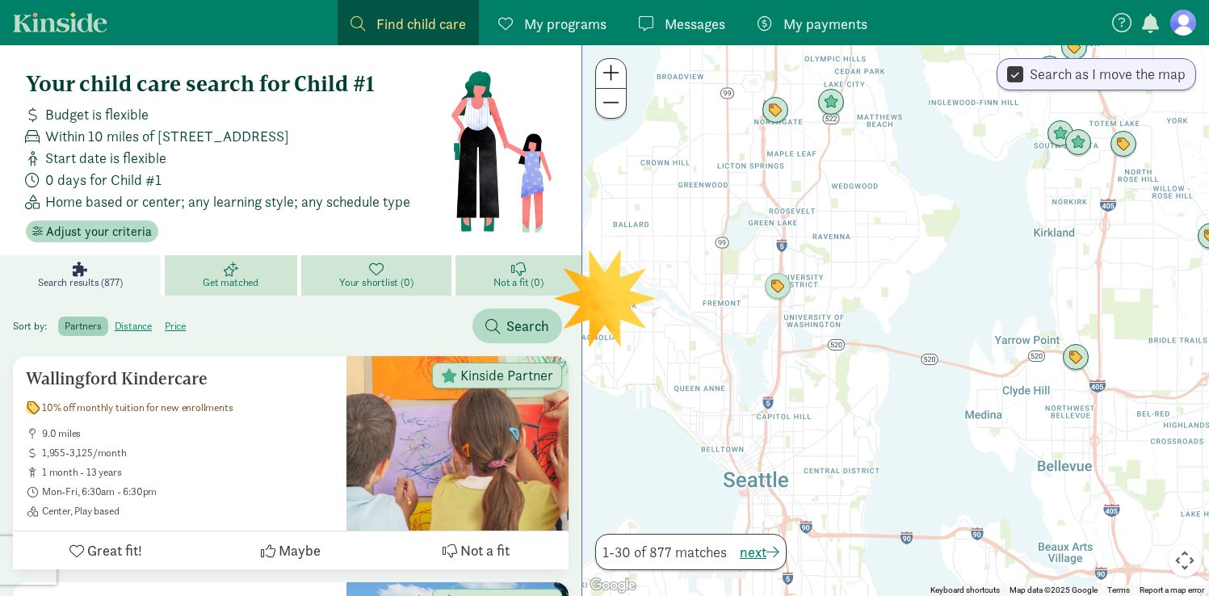
drag, startPoint x: 600, startPoint y: 299, endPoint x: 713, endPoint y: 285, distance: 113.1
click at [713, 285] on div at bounding box center [895, 320] width 627 height 551
click at [627, 292] on div at bounding box center [895, 320] width 627 height 551
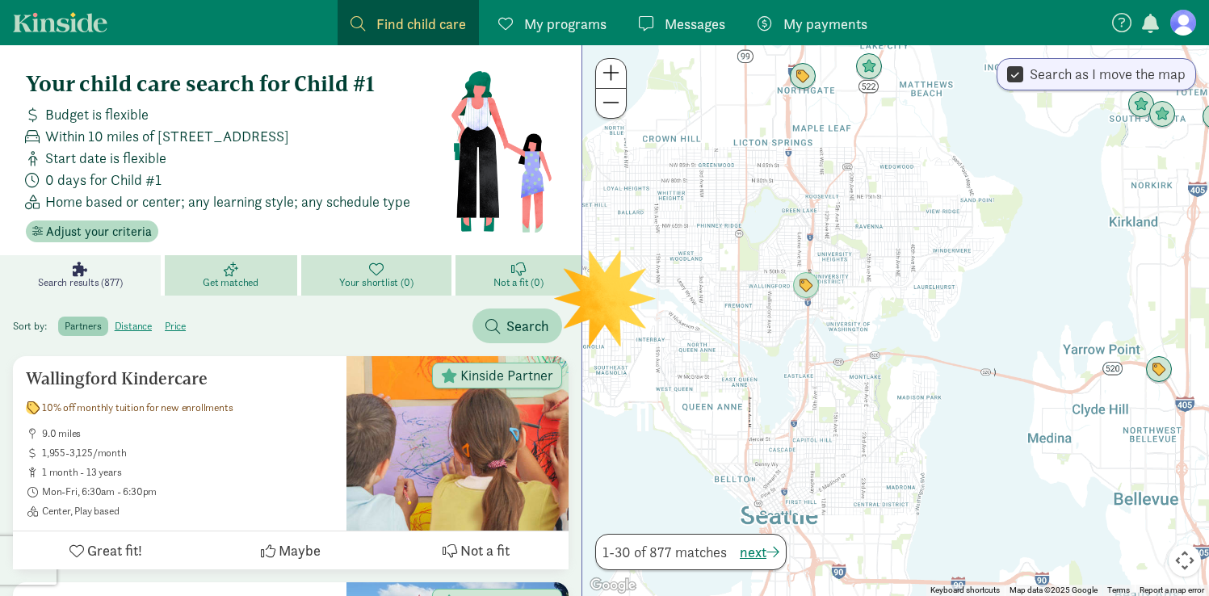
click at [627, 292] on div at bounding box center [895, 320] width 627 height 551
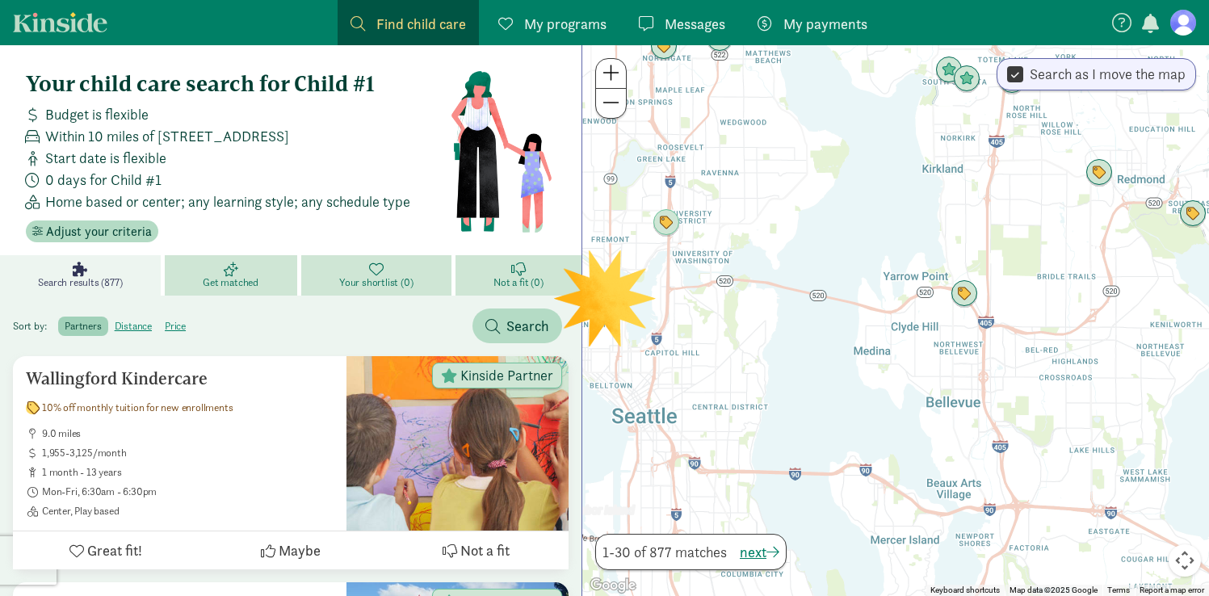
drag, startPoint x: 1088, startPoint y: 381, endPoint x: 766, endPoint y: 283, distance: 336.8
click at [766, 283] on div at bounding box center [895, 320] width 627 height 551
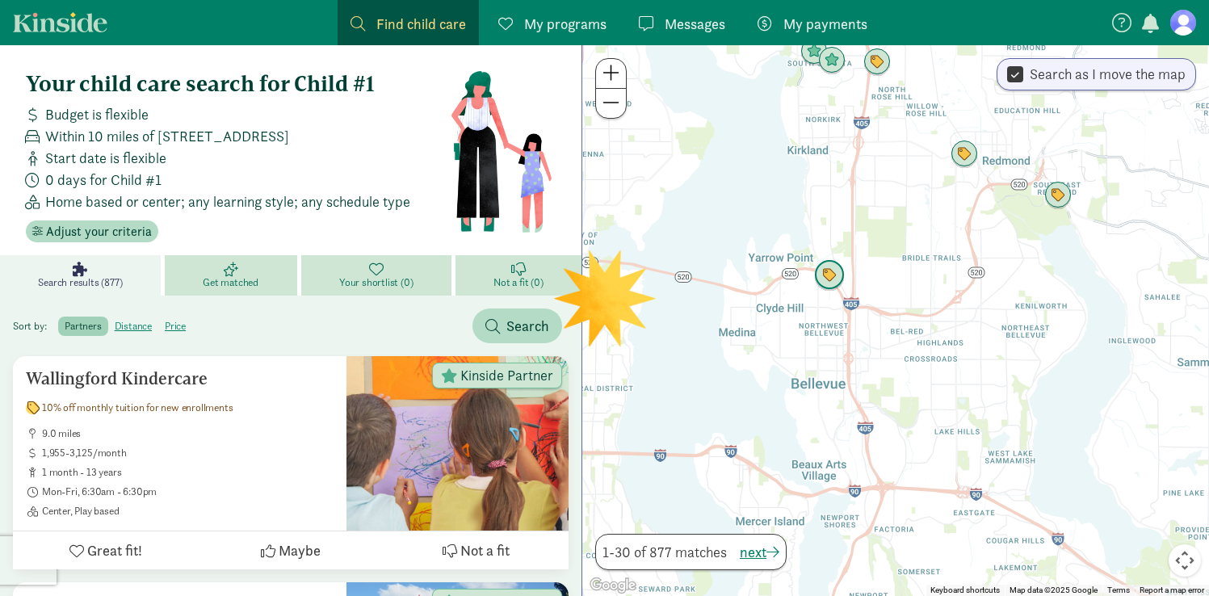
click at [826, 277] on img "Click to see details" at bounding box center [829, 275] width 31 height 31
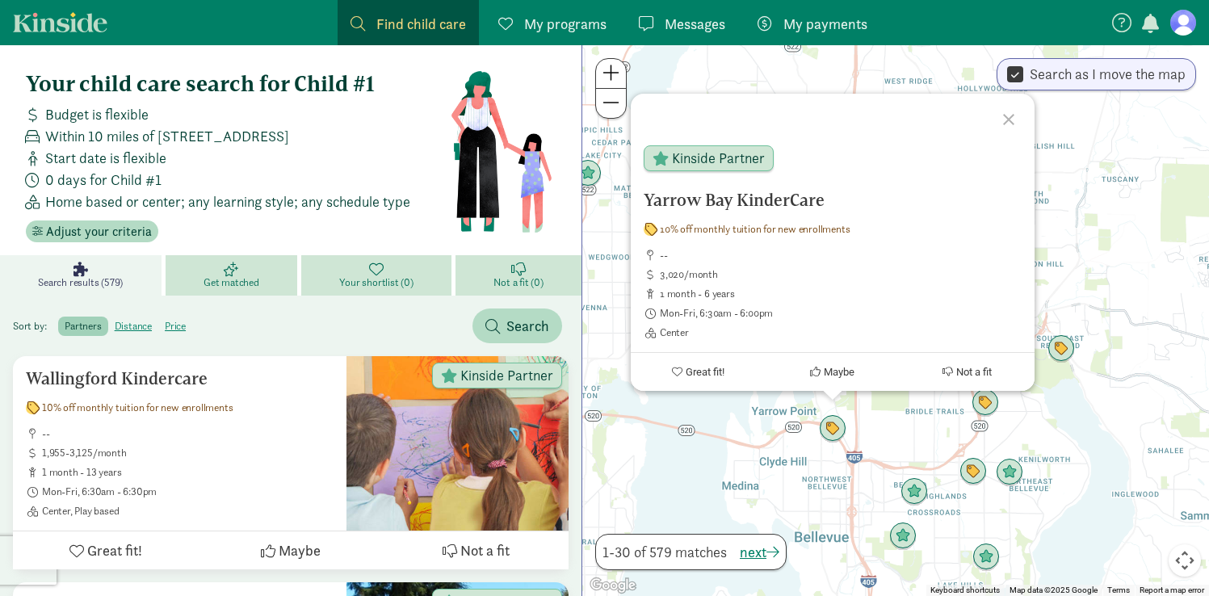
click at [912, 457] on div "Yarrow Bay KinderCare 10% off monthly tuition for new enrollments -- 3,020/mont…" at bounding box center [895, 320] width 627 height 551
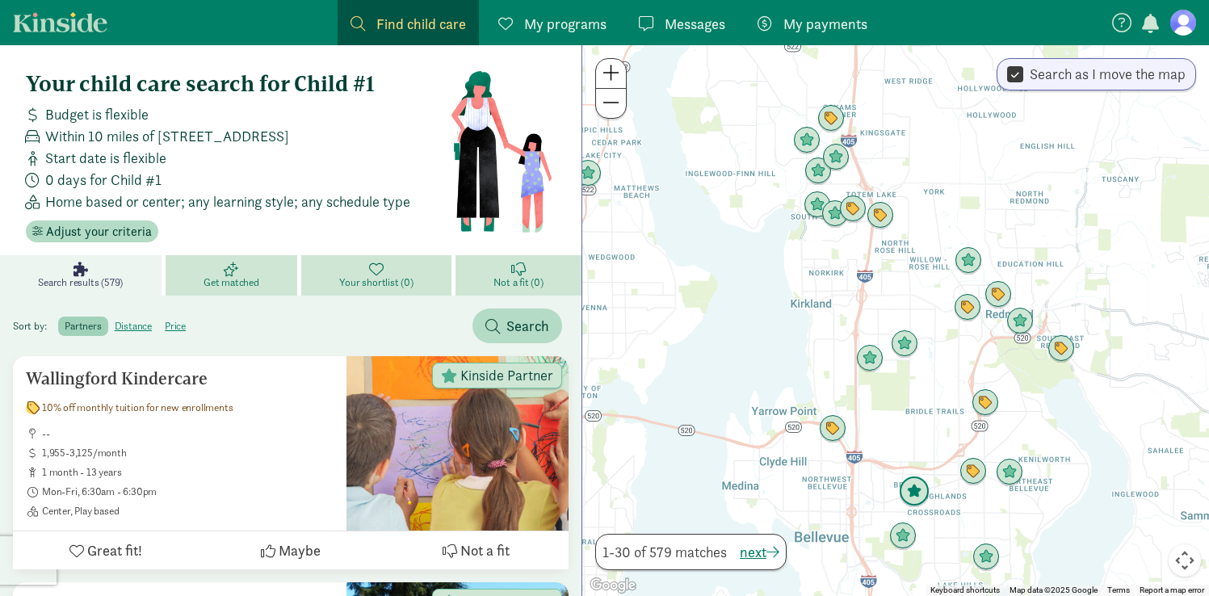
click at [915, 488] on img "Click to see details" at bounding box center [914, 492] width 31 height 31
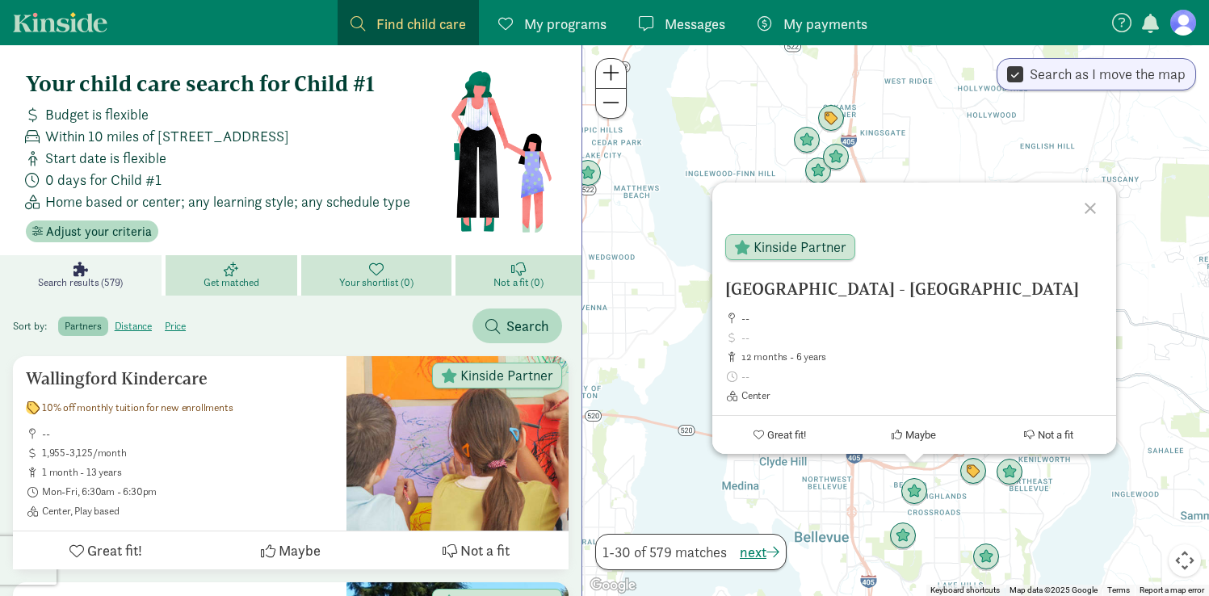
click at [831, 499] on div "To navigate, press the arrow keys. [GEOGRAPHIC_DATA] - [GEOGRAPHIC_DATA] -- 12 …" at bounding box center [895, 320] width 627 height 551
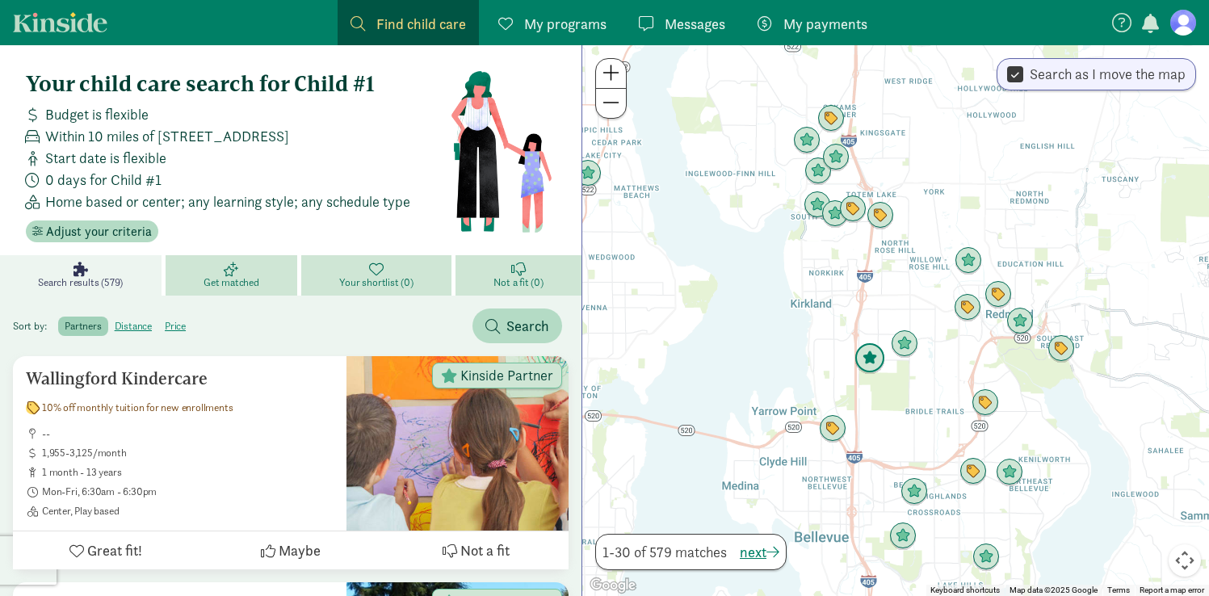
click at [867, 358] on img "Click to see details" at bounding box center [870, 358] width 31 height 31
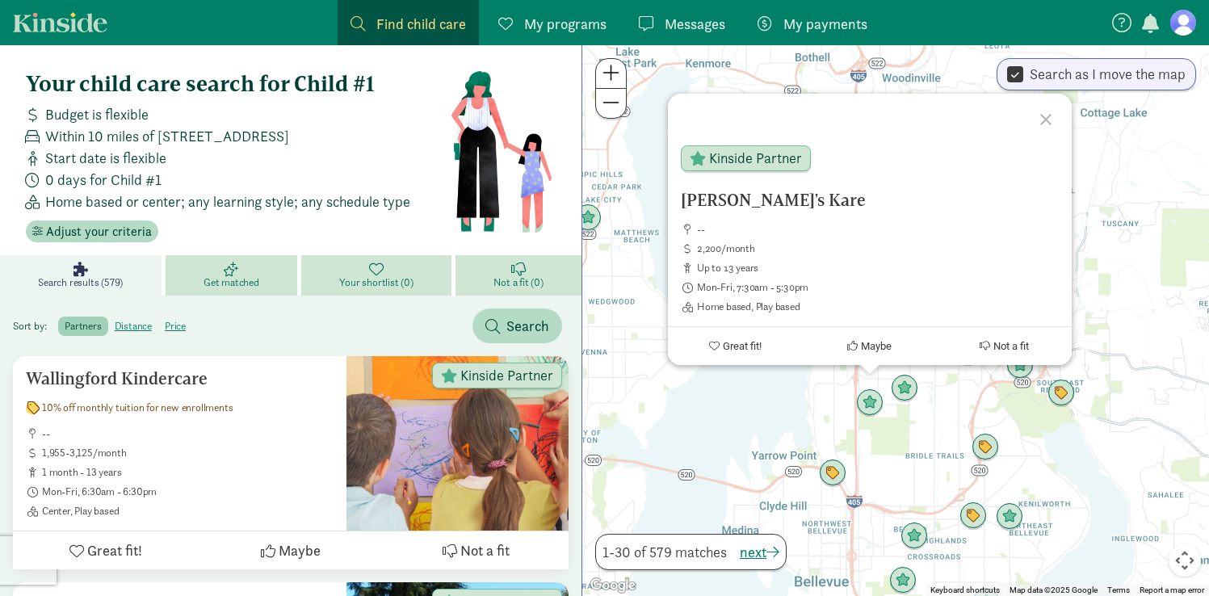
click at [889, 465] on div "[PERSON_NAME]'s Kare -- 2,200/month up to 13 years Mon-Fri, 7:30am - 5:30pm Hom…" at bounding box center [895, 320] width 627 height 551
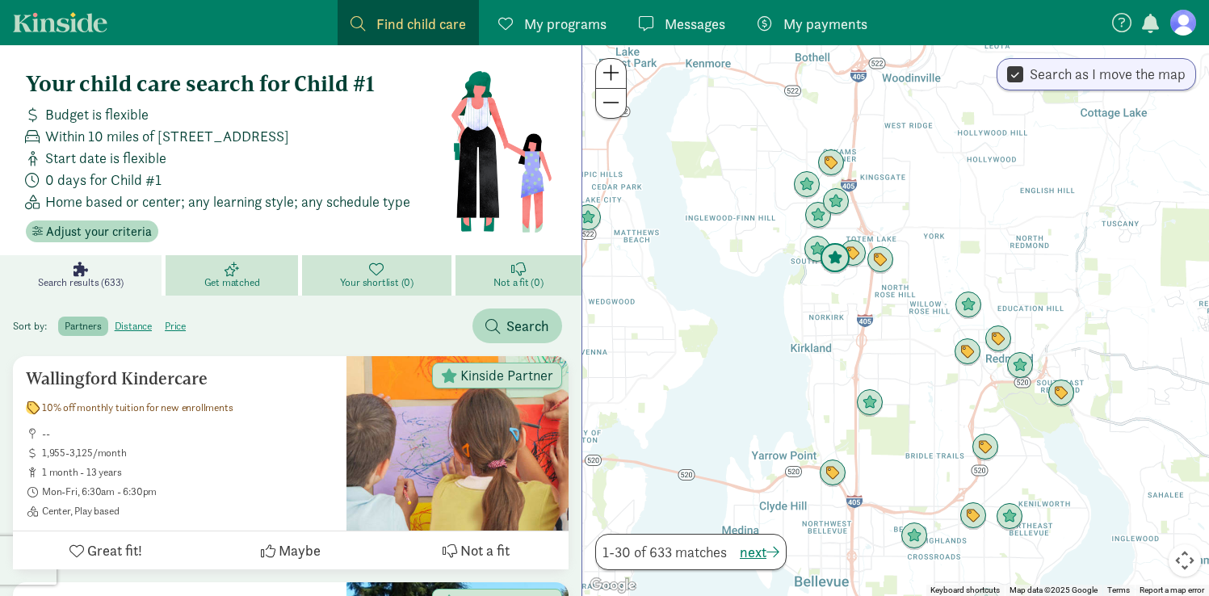
click at [831, 263] on img "Click to see details" at bounding box center [835, 258] width 31 height 31
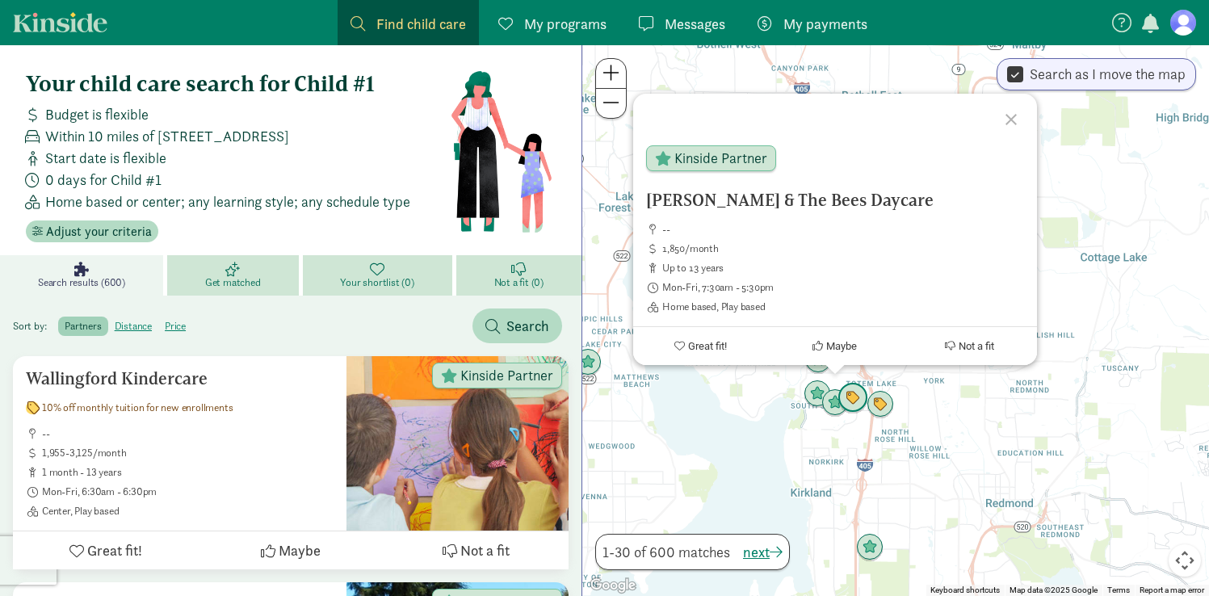
click at [862, 399] on img "Click to see details" at bounding box center [853, 398] width 31 height 31
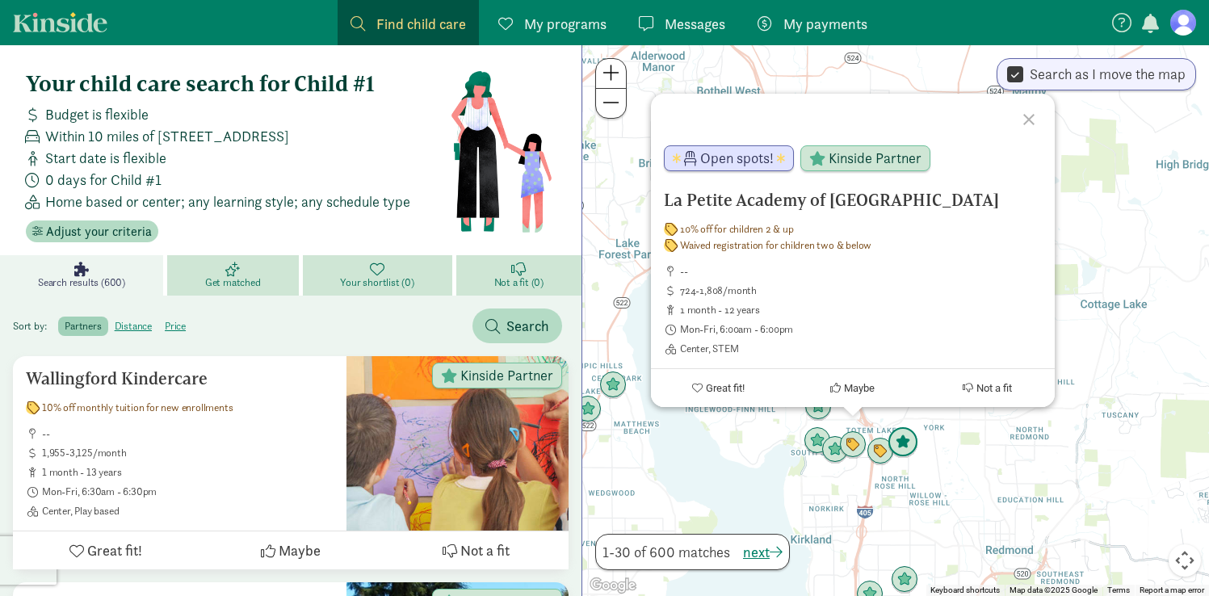
click at [908, 447] on img "Click to see details" at bounding box center [903, 442] width 31 height 31
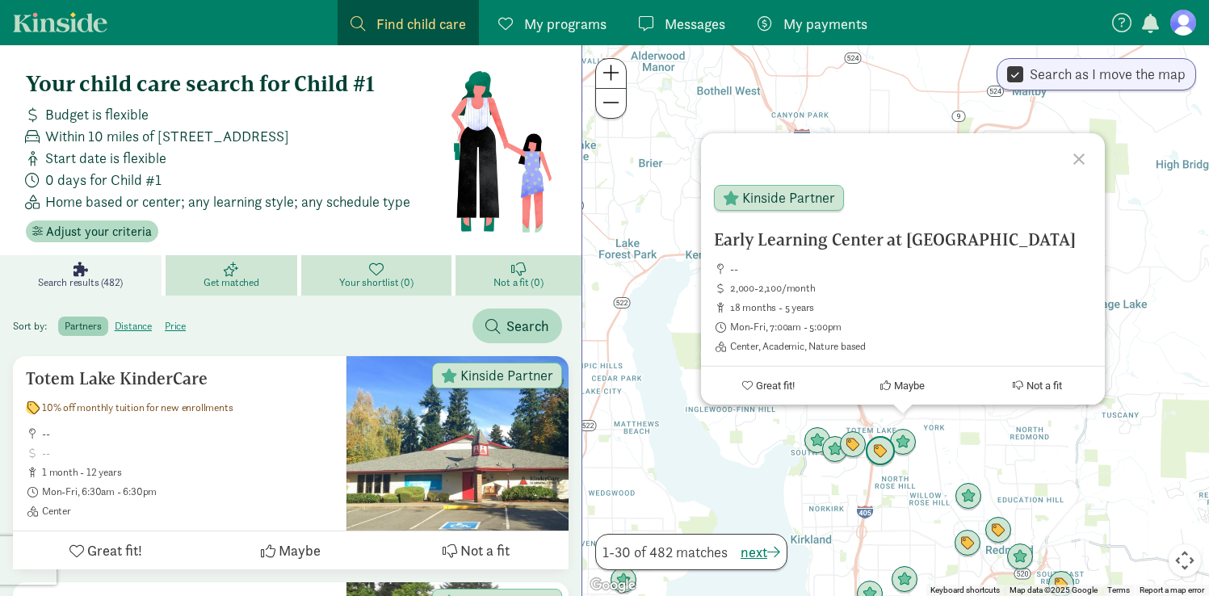
click at [882, 456] on img "Click to see details" at bounding box center [880, 451] width 31 height 31
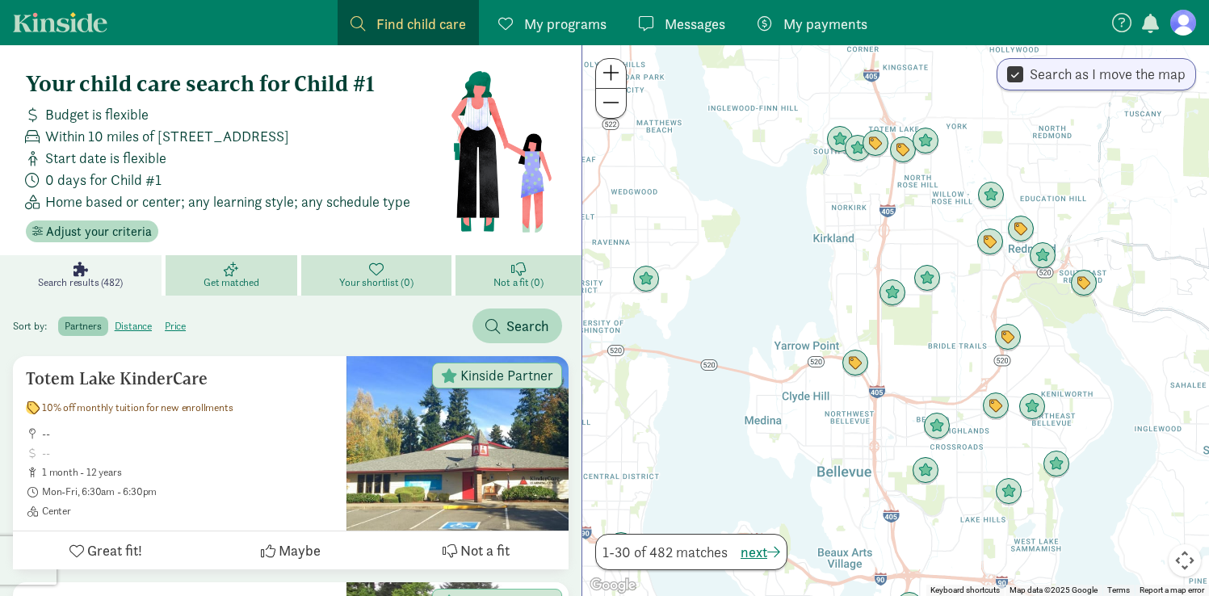
drag, startPoint x: 880, startPoint y: 511, endPoint x: 905, endPoint y: 190, distance: 322.5
click at [905, 190] on div "To navigate, press the arrow keys." at bounding box center [895, 320] width 627 height 551
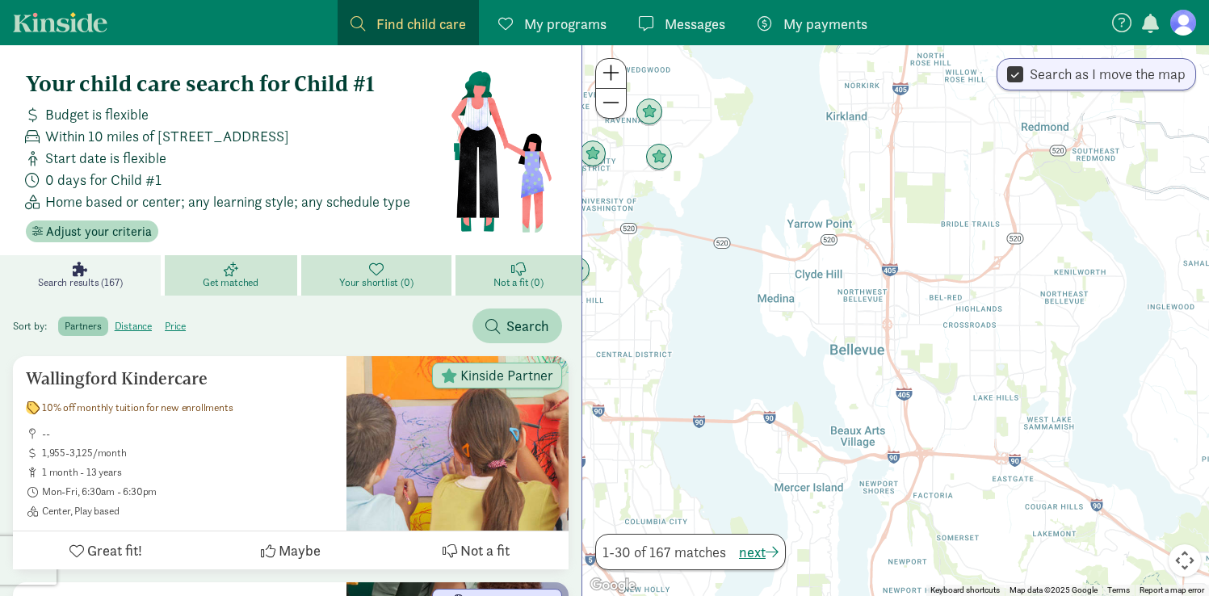
drag, startPoint x: 893, startPoint y: 429, endPoint x: 905, endPoint y: 327, distance: 102.4
click at [905, 327] on div at bounding box center [895, 320] width 627 height 551
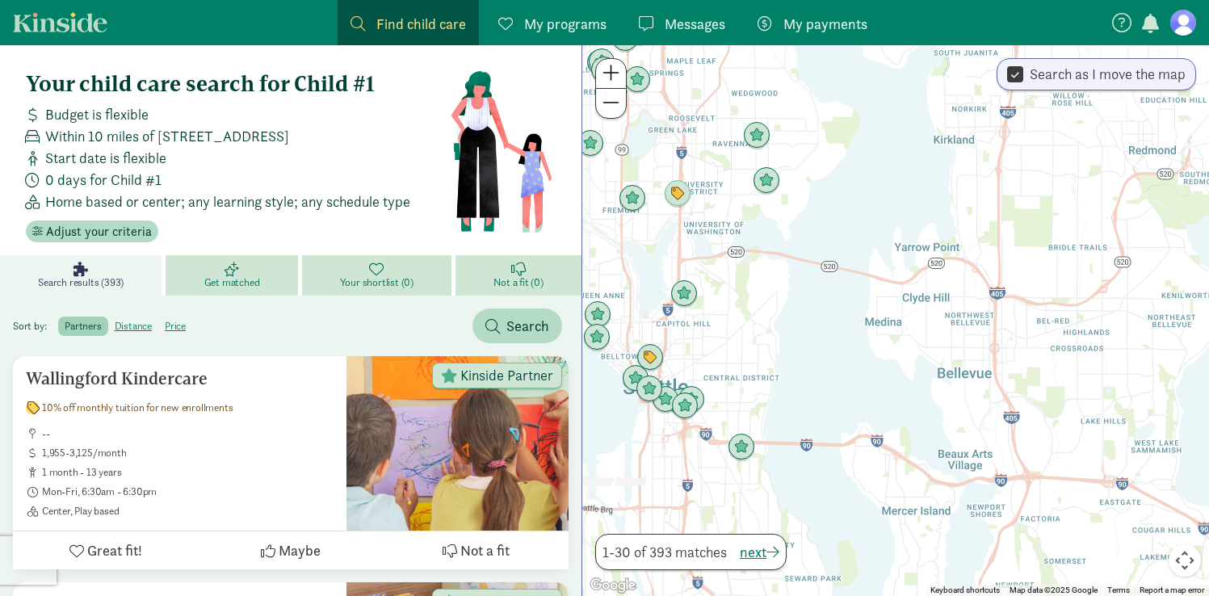
drag, startPoint x: 773, startPoint y: 354, endPoint x: 885, endPoint y: 381, distance: 115.6
click at [885, 381] on div at bounding box center [895, 320] width 627 height 551
